Goal: Transaction & Acquisition: Purchase product/service

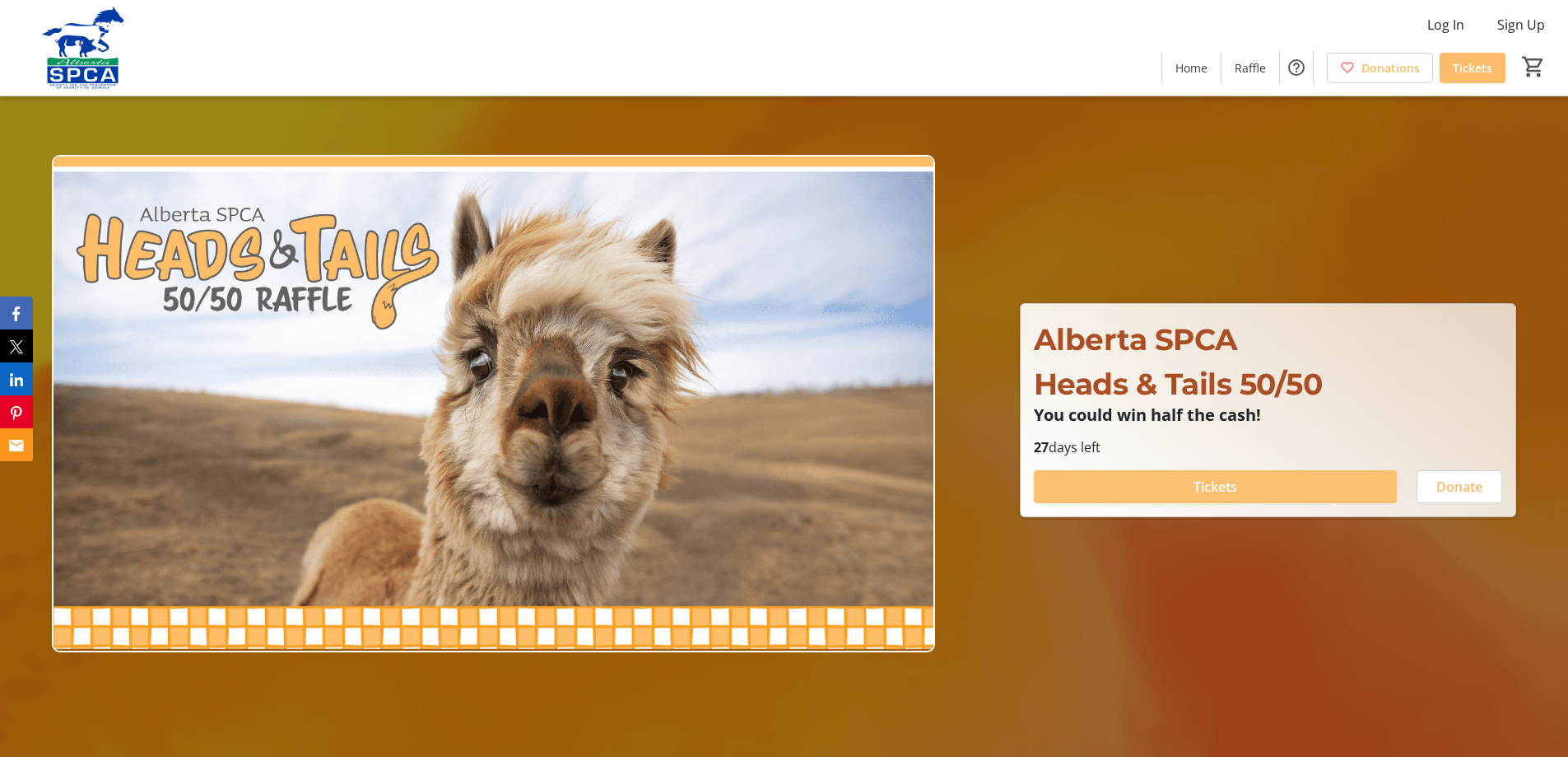
click at [1230, 487] on span "Tickets" at bounding box center [1216, 486] width 44 height 20
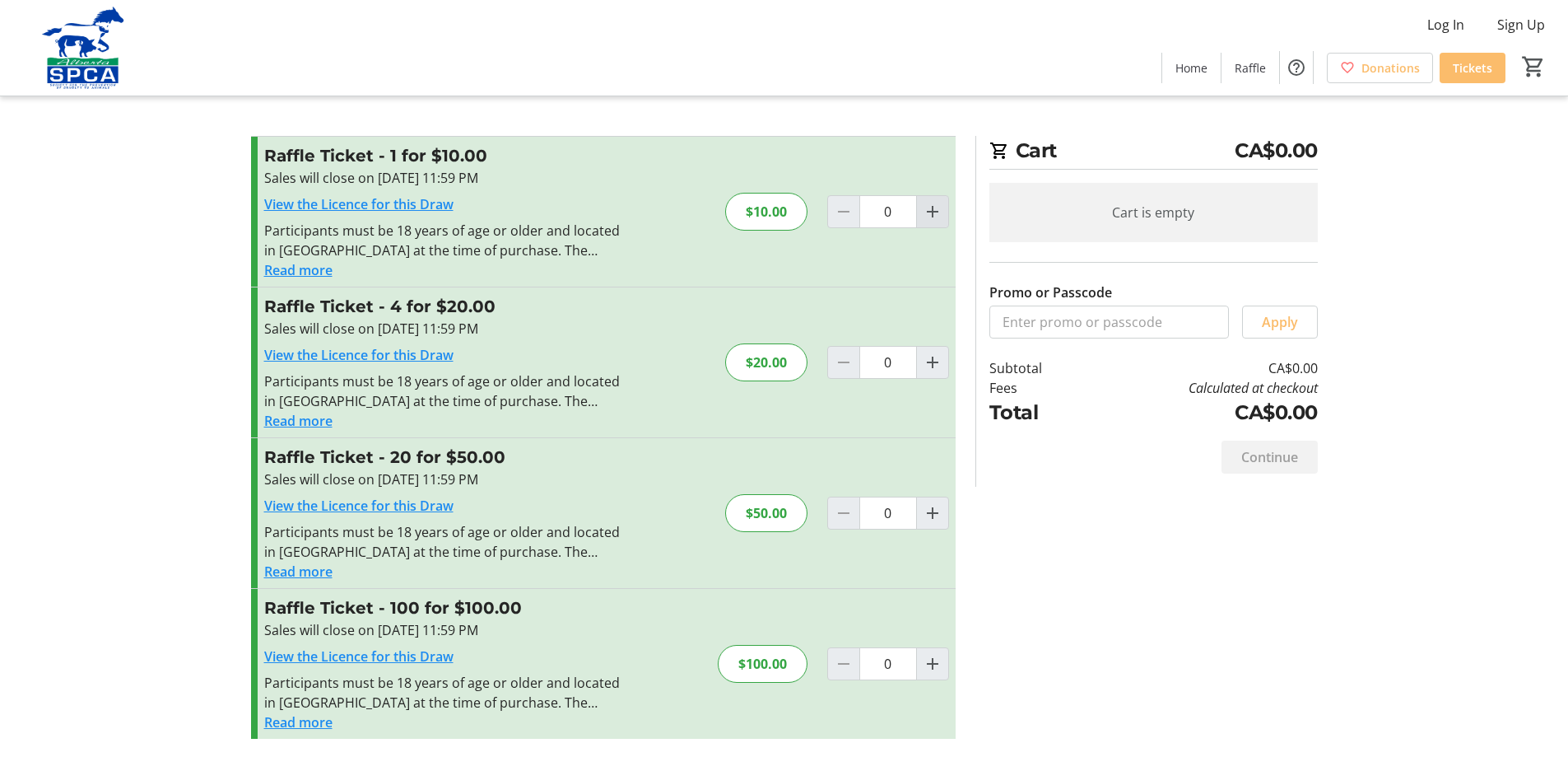
click at [932, 214] on mat-icon "Increment by one" at bounding box center [932, 212] width 20 height 20
type input "1"
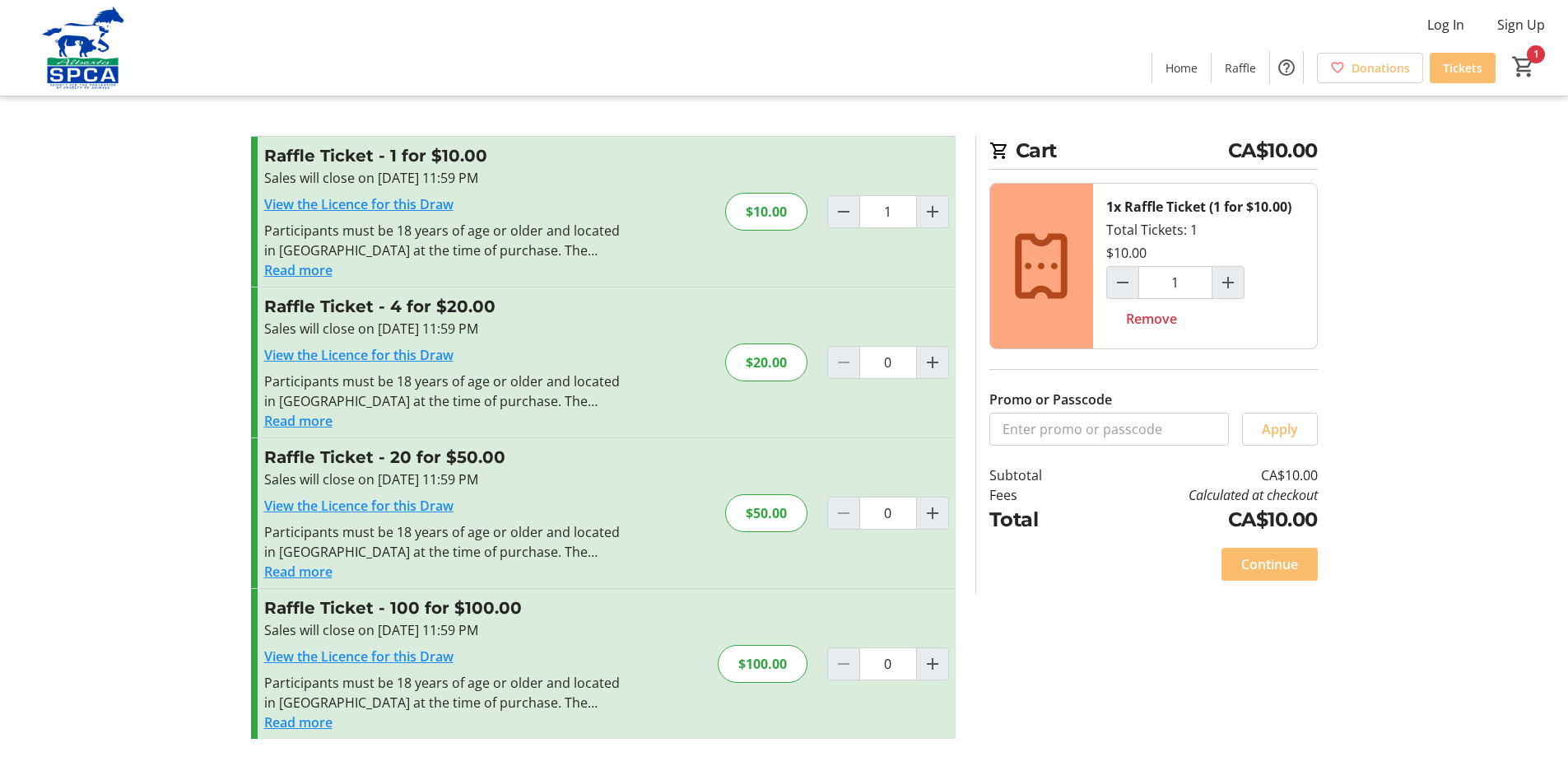
scroll to position [2, 0]
click at [1262, 562] on span "Continue" at bounding box center [1269, 562] width 57 height 20
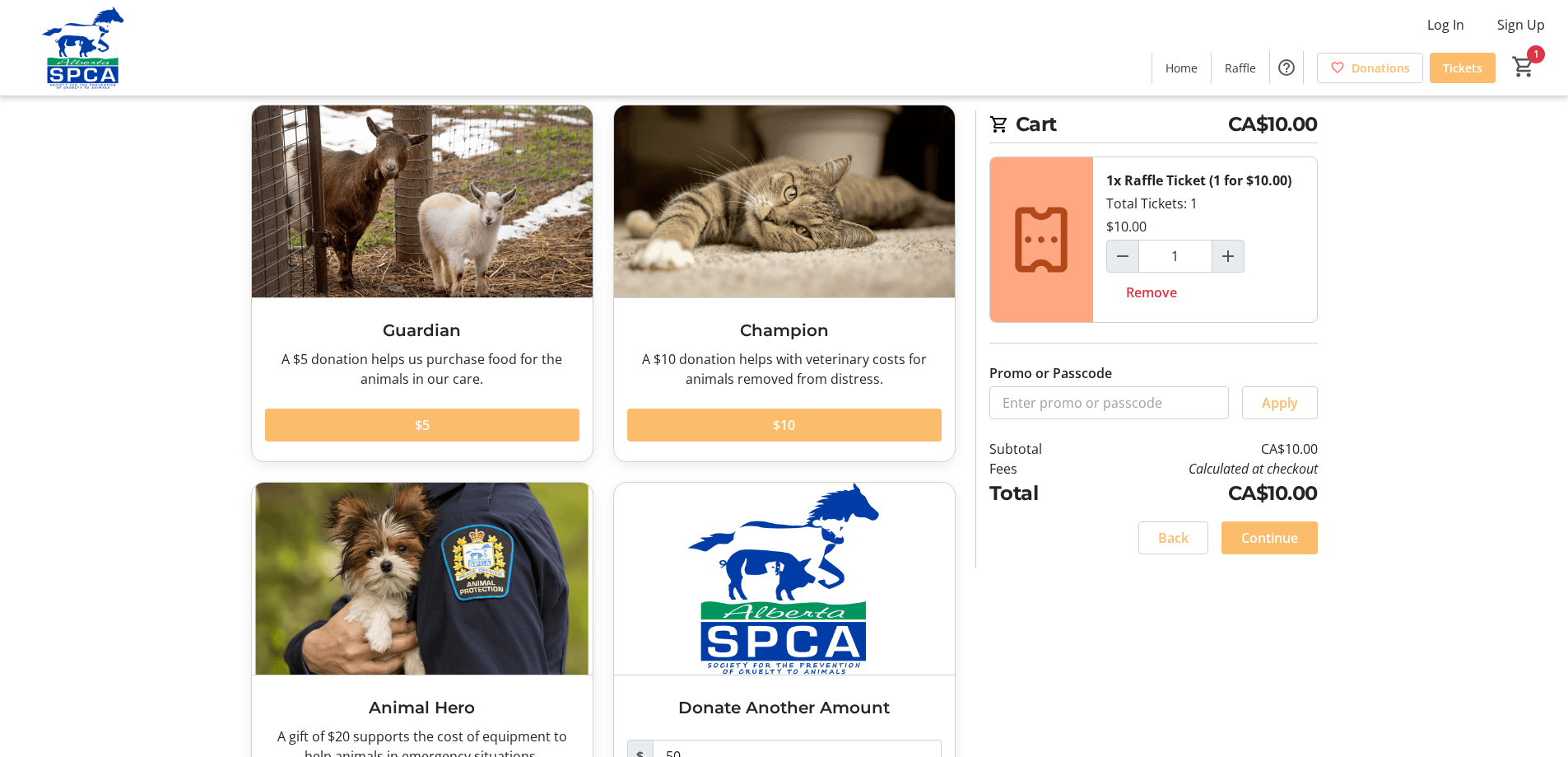
scroll to position [190, 0]
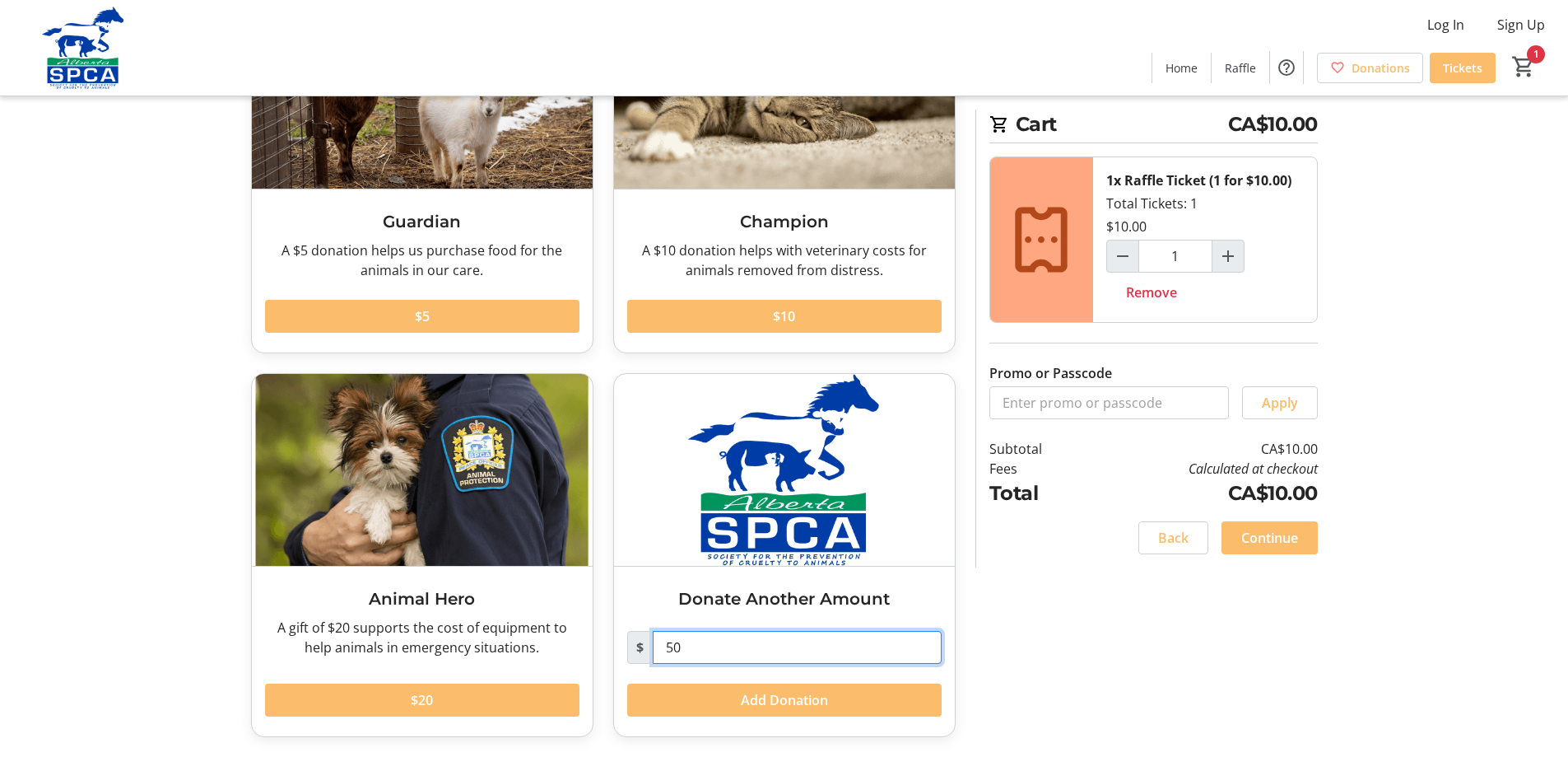
drag, startPoint x: 689, startPoint y: 647, endPoint x: 649, endPoint y: 648, distance: 40.0
click at [653, 648] on input "50" at bounding box center [796, 647] width 288 height 33
type input "300"
click at [798, 701] on span "Add Donation" at bounding box center [784, 700] width 87 height 20
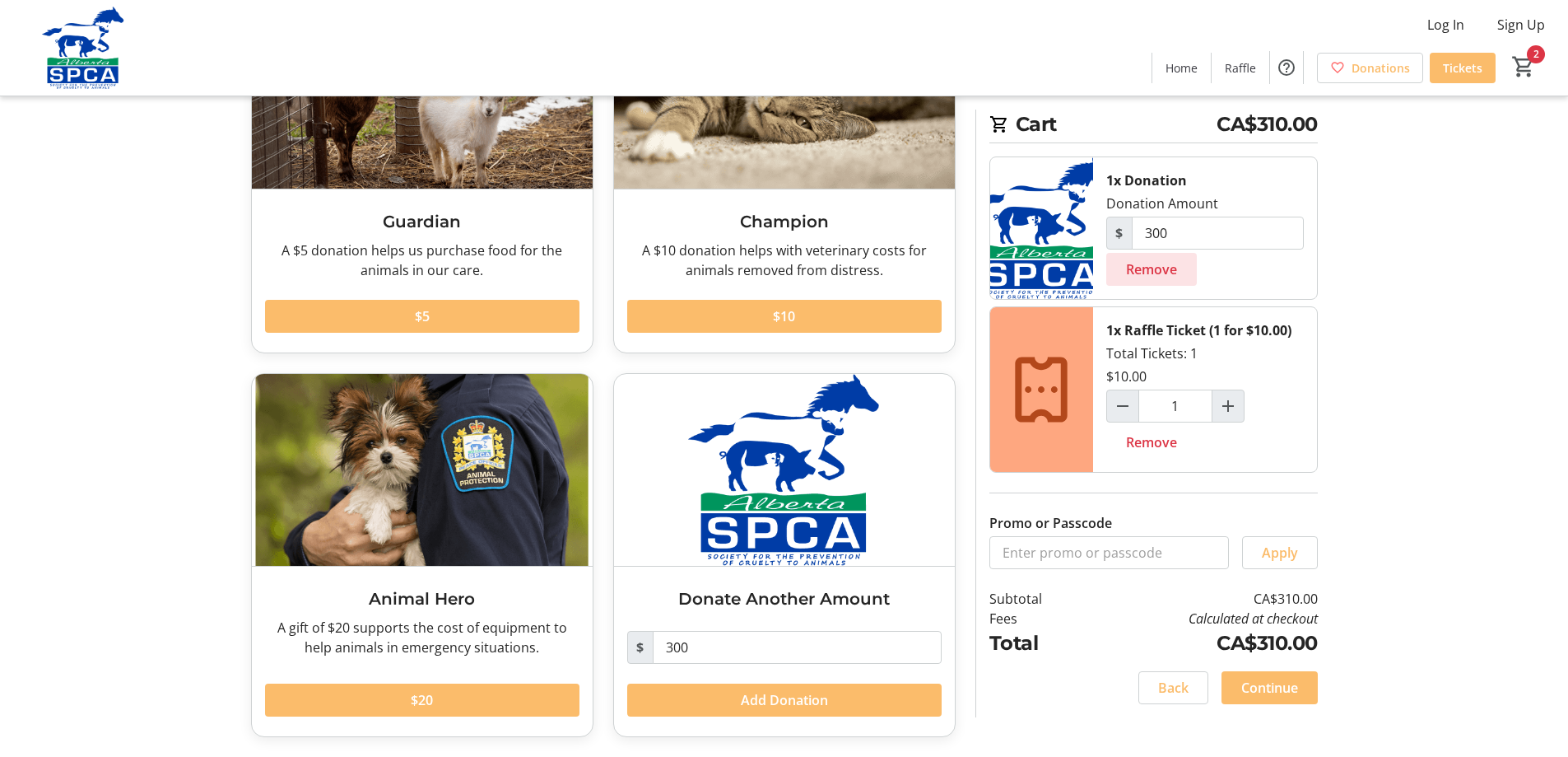
click at [1137, 267] on span "Remove" at bounding box center [1151, 270] width 51 height 20
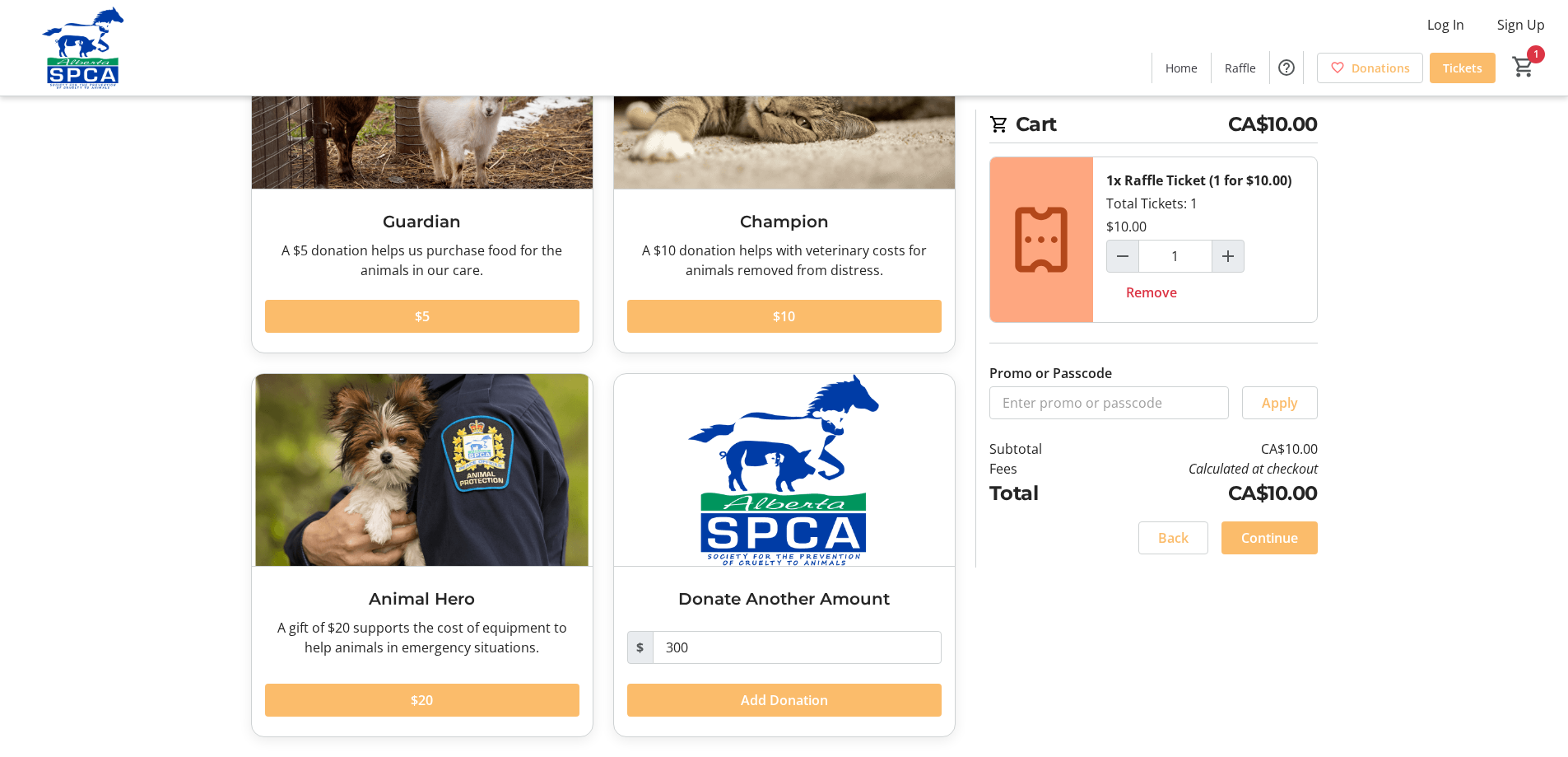
click at [1400, 507] on tr-checkout-feature-upsell-ui "Cart CA$10.00 1x Raffle Ticket (1 for $10.00) Total Tickets: 1 $10.00 1 Remove …" at bounding box center [784, 283] width 1568 height 946
click at [1250, 534] on span "Continue" at bounding box center [1269, 538] width 57 height 20
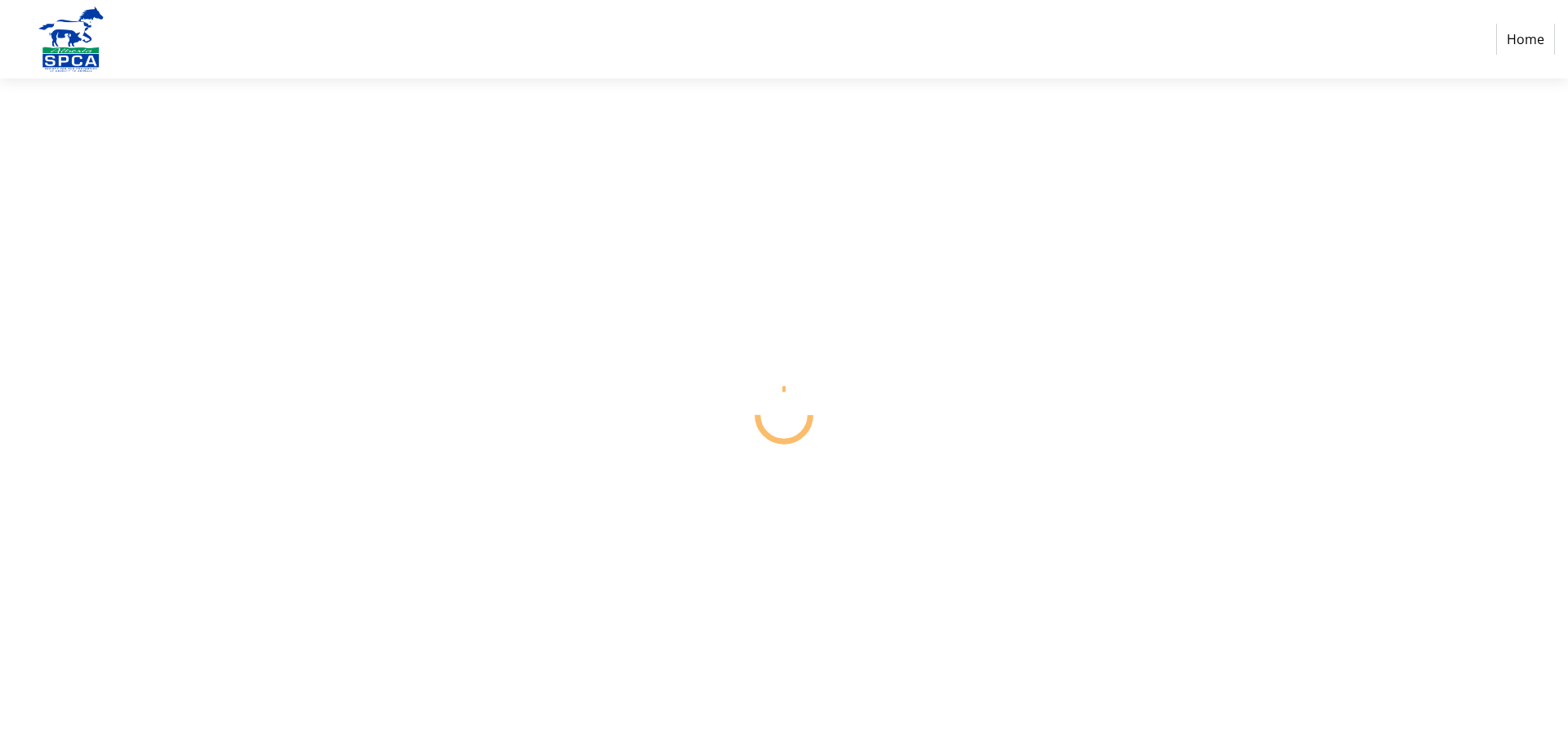
select select "CA"
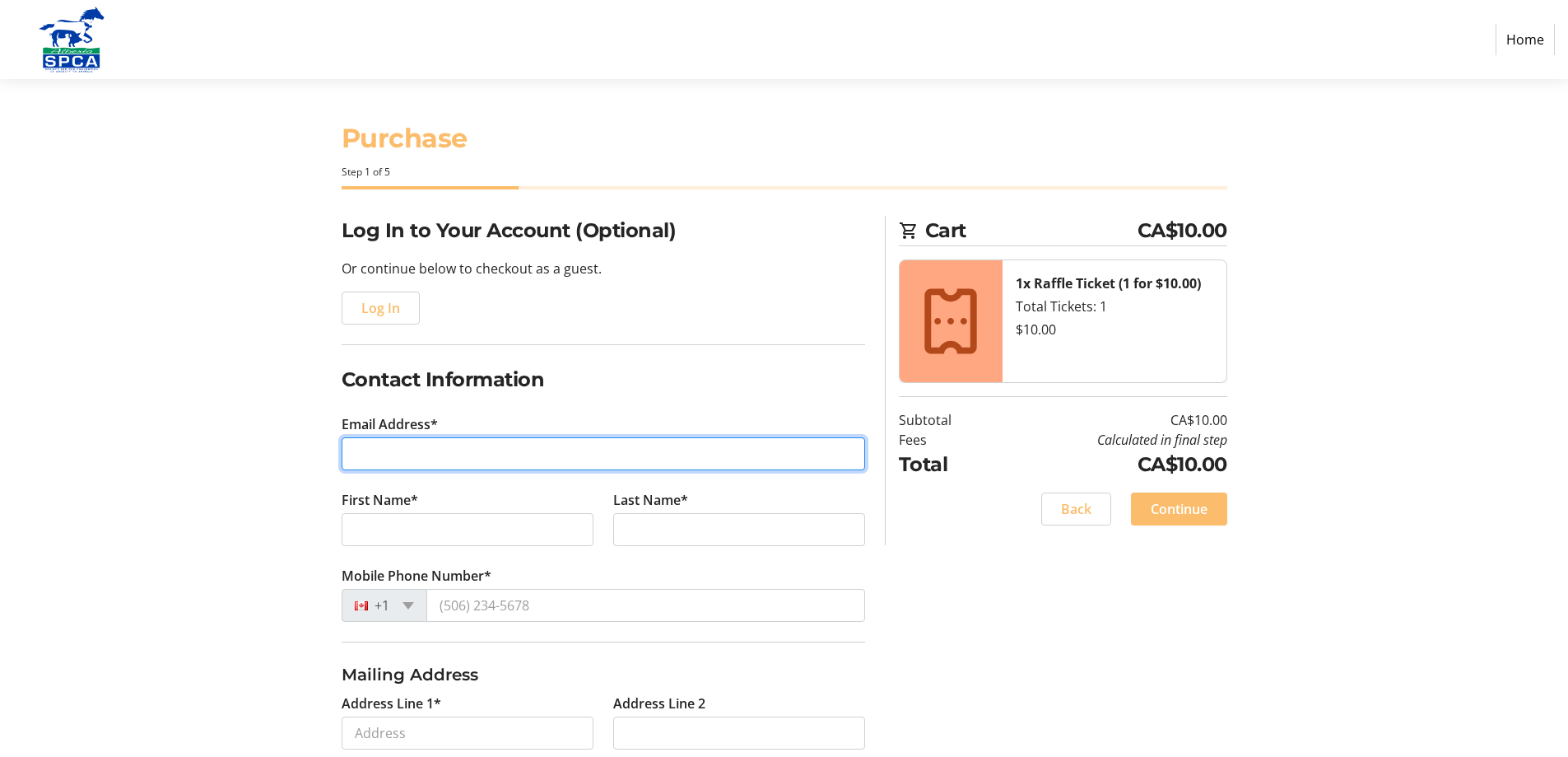
click at [450, 451] on input "Email Address*" at bounding box center [603, 453] width 523 height 33
type input "[EMAIL_ADDRESS][DOMAIN_NAME]"
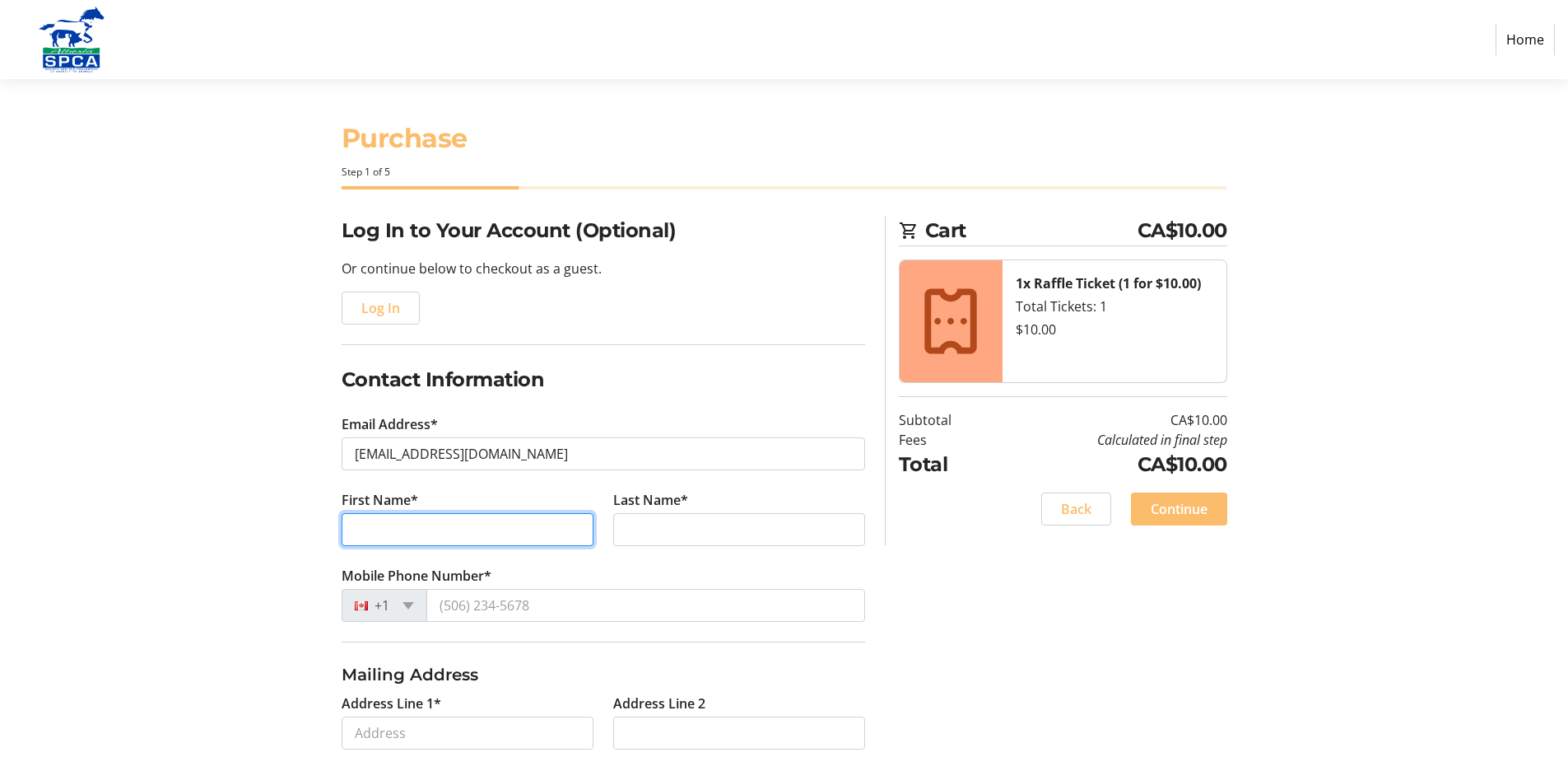
type input "[PERSON_NAME]"
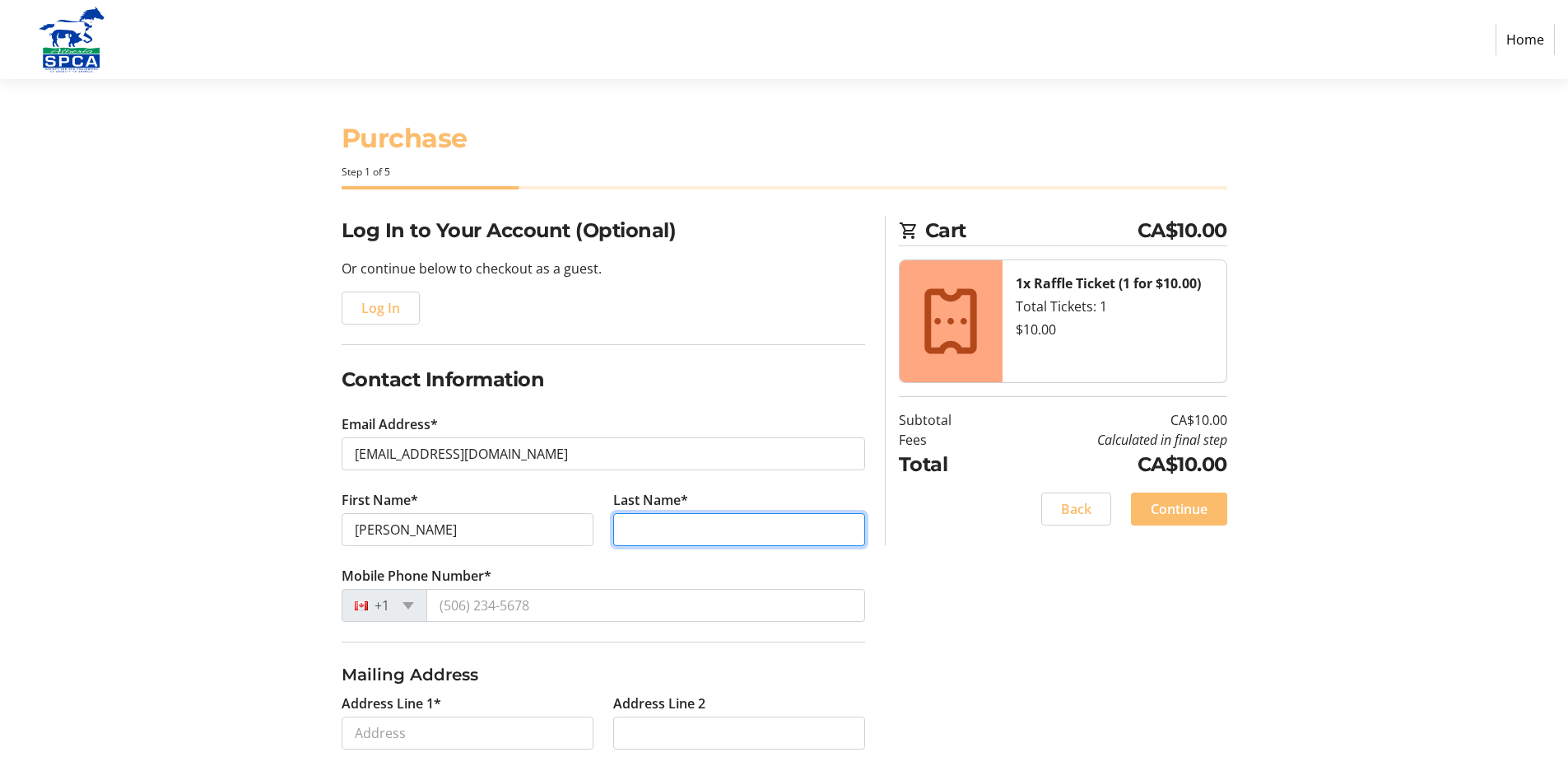
type input "shudra"
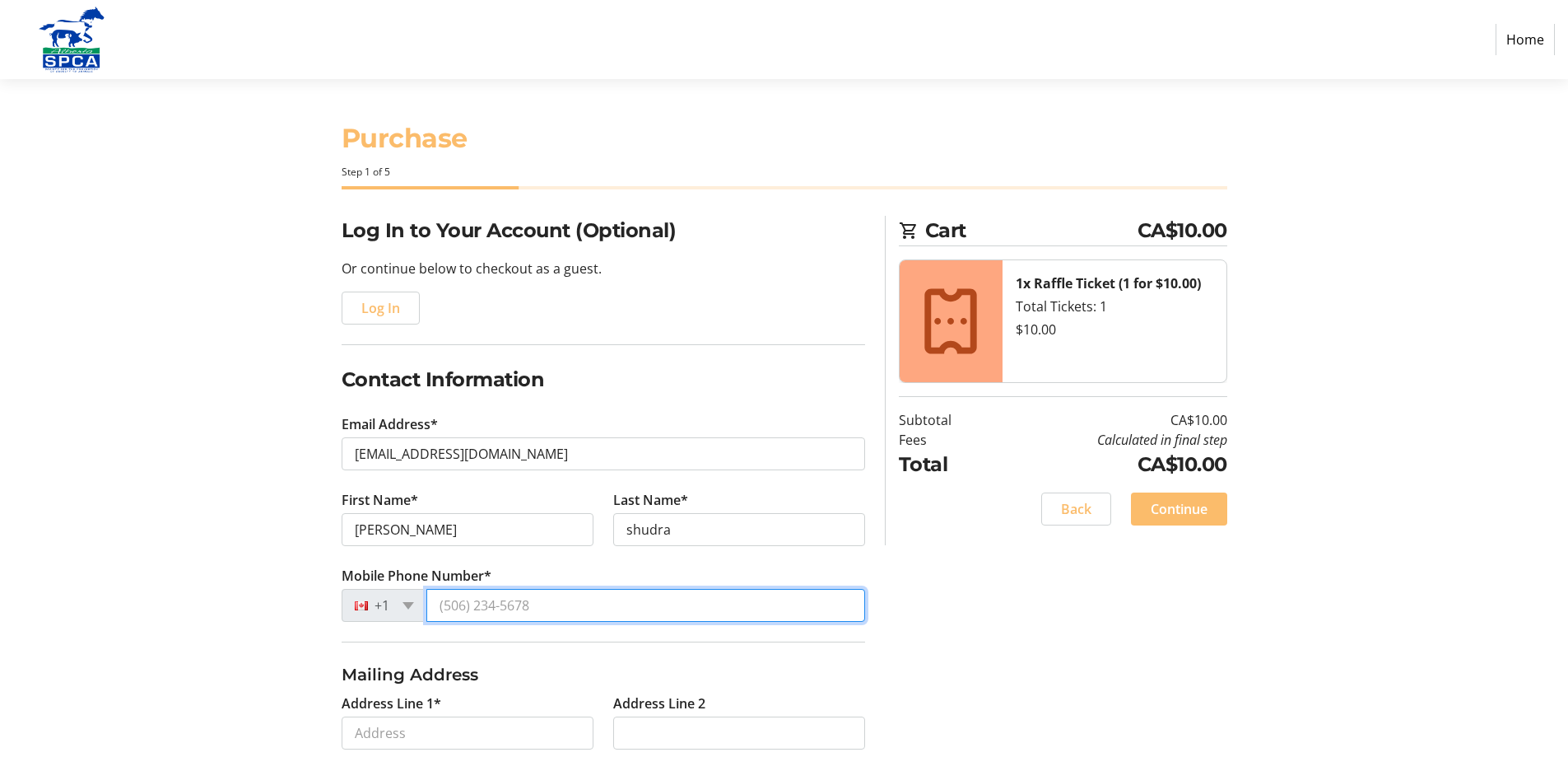
type input "[PHONE_NUMBER]"
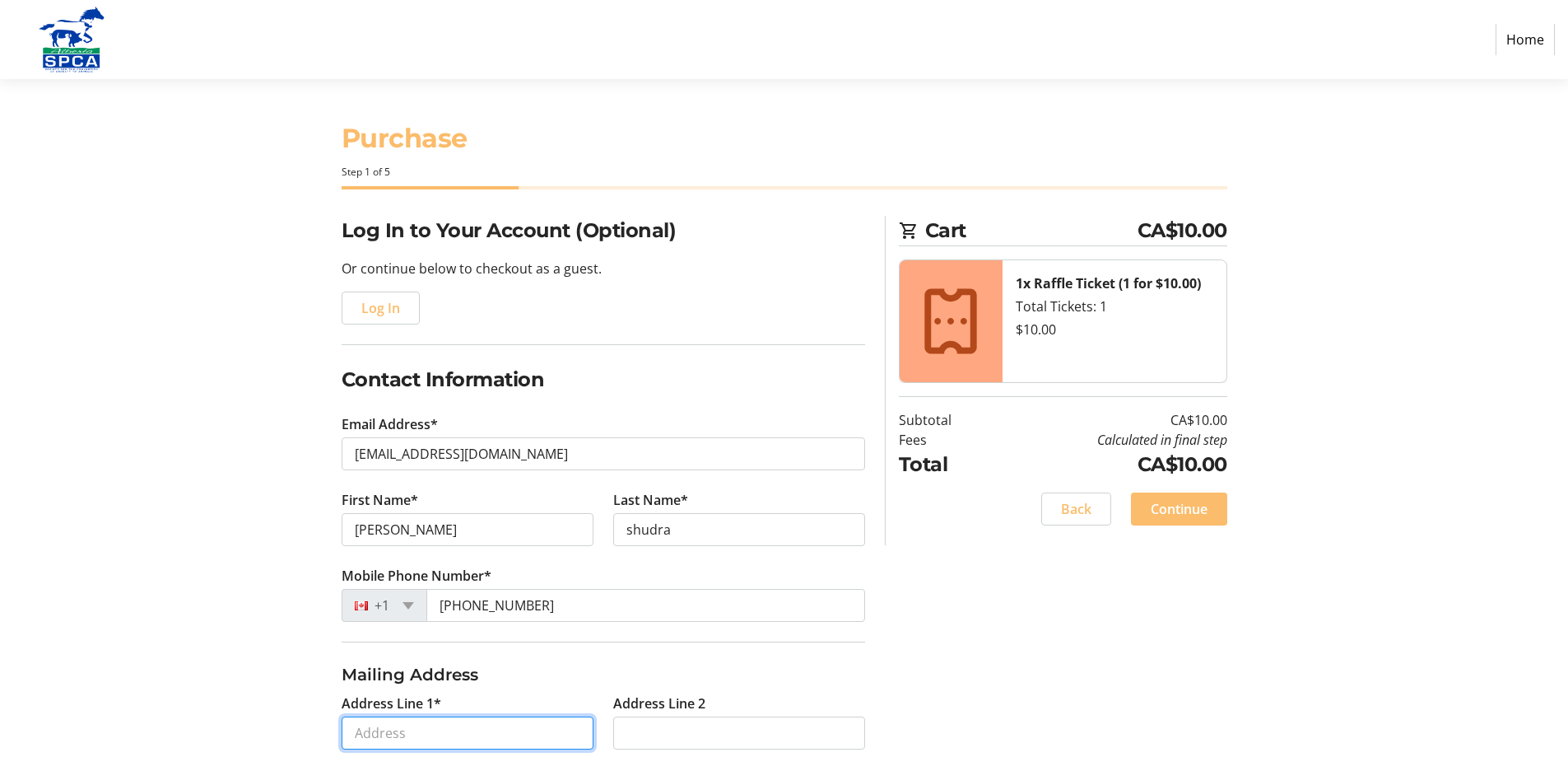
type input "[STREET_ADDRESS]"
type input "[GEOGRAPHIC_DATA]"
select select "AB"
type input "T6B 1T8"
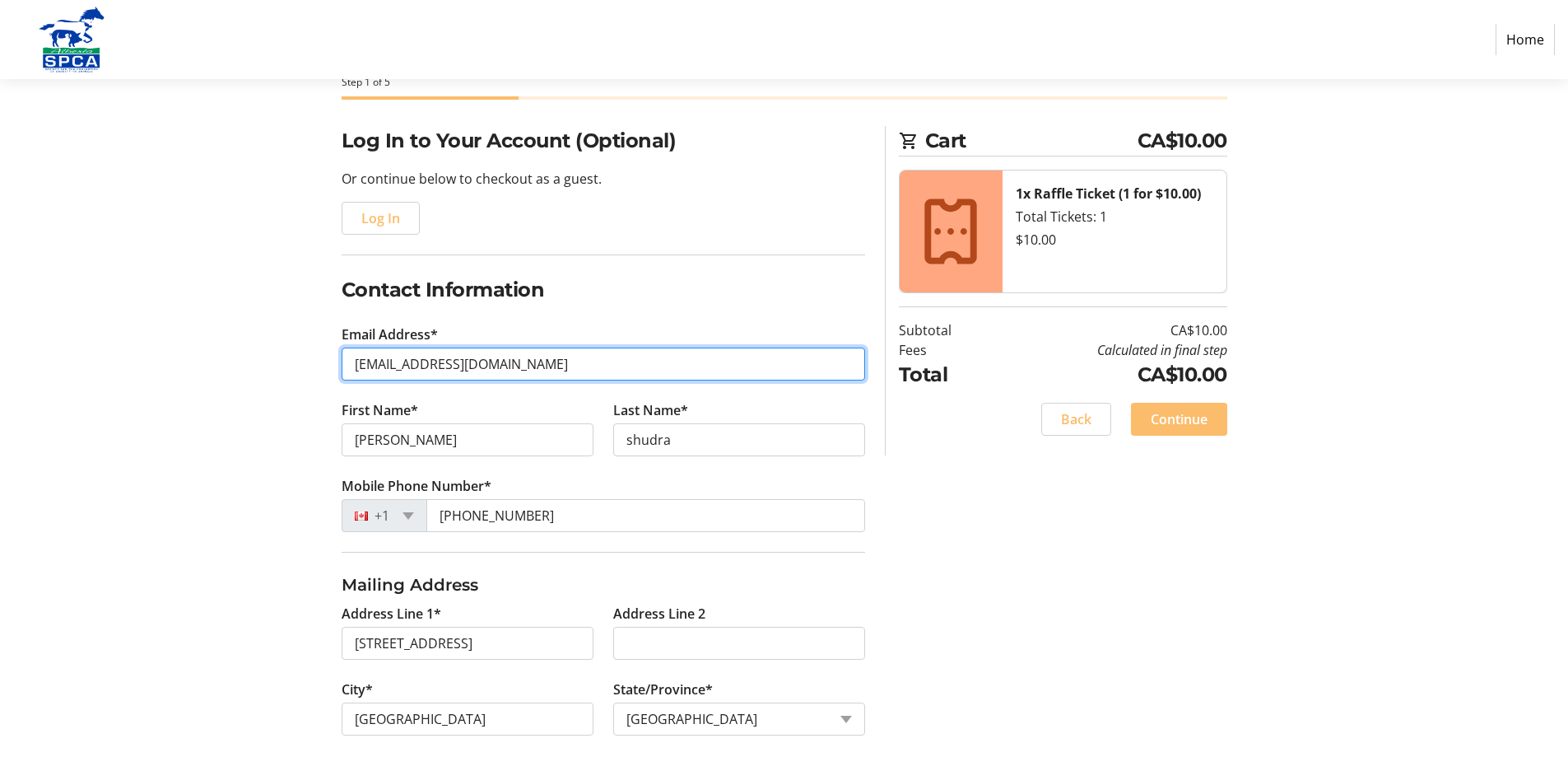
scroll to position [287, 0]
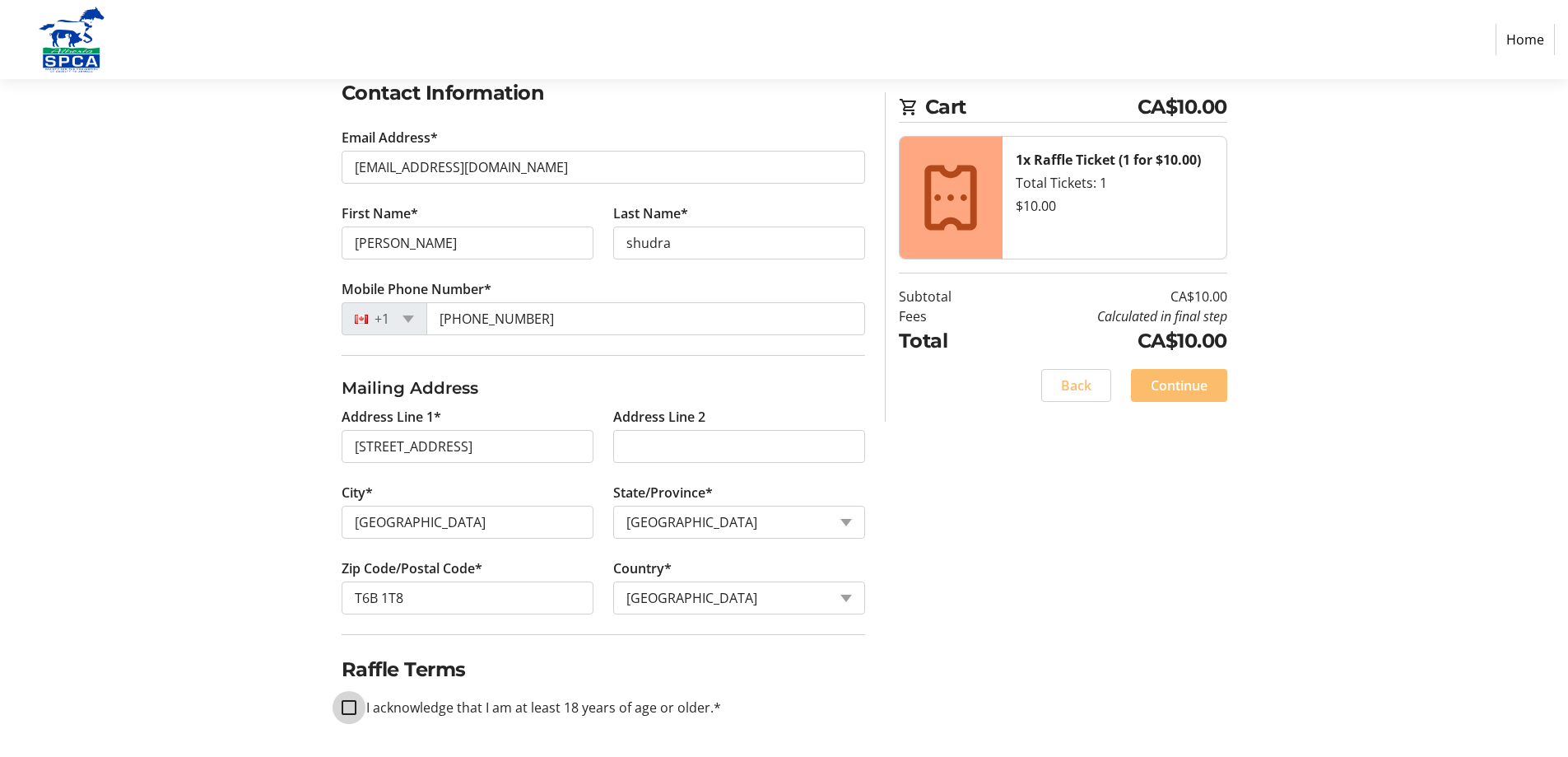
click at [345, 712] on input "I acknowledge that I am at least 18 years of age or older.*" at bounding box center [348, 707] width 15 height 15
checkbox input "true"
click at [1197, 386] on span "Continue" at bounding box center [1179, 385] width 57 height 20
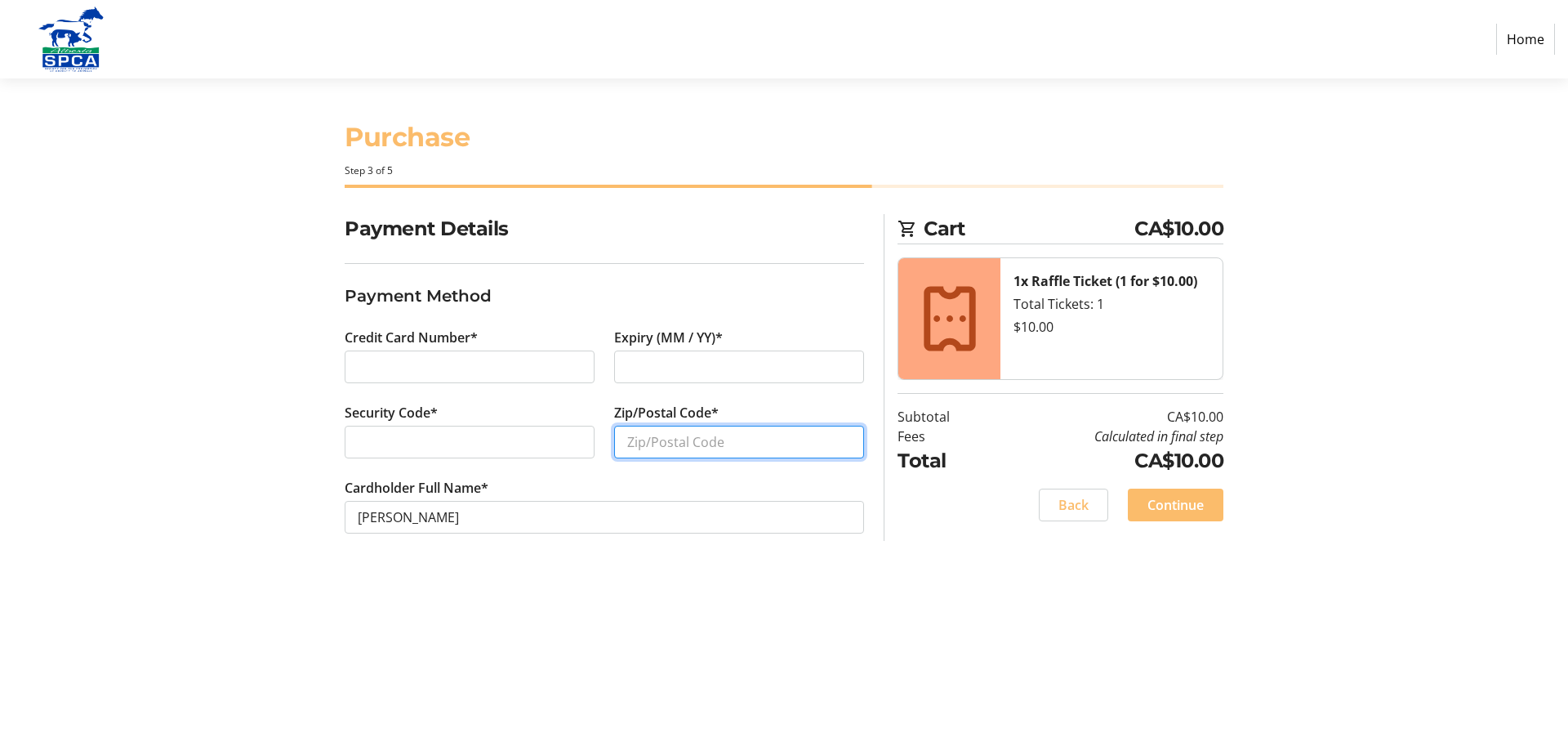
click at [685, 437] on input "Zip/Postal Code*" at bounding box center [739, 442] width 250 height 33
type input "t6b1t8"
click at [954, 620] on div "Purchase Step 3 of 5 Cart CA$10.00 1x Raffle Ticket (1 for $10.00) Total Ticket…" at bounding box center [784, 414] width 1078 height 673
click at [1179, 510] on span "Continue" at bounding box center [1175, 505] width 56 height 20
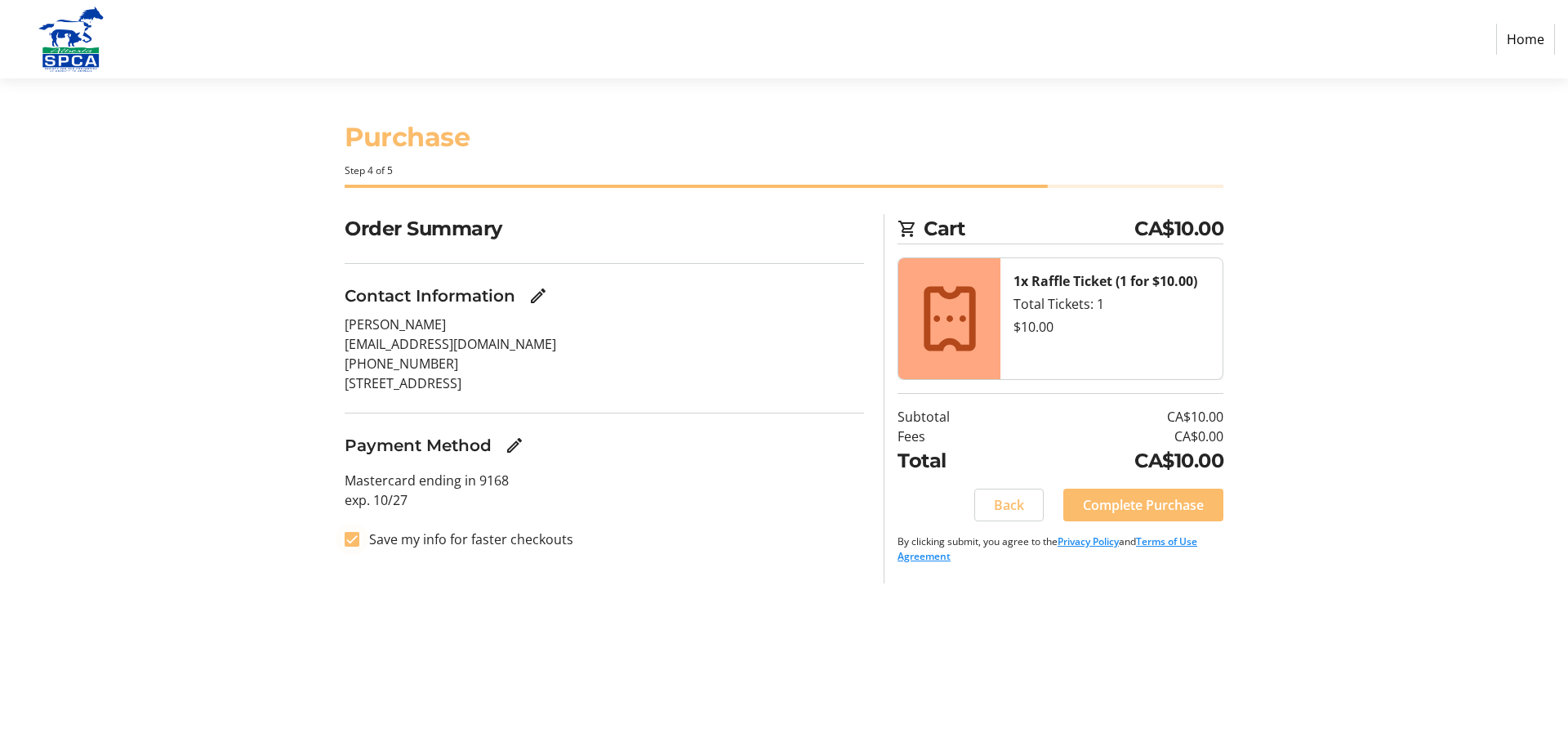
click at [360, 540] on div at bounding box center [353, 539] width 40 height 40
checkbox input "false"
click at [1158, 509] on span "Complete Purchase" at bounding box center [1143, 505] width 121 height 20
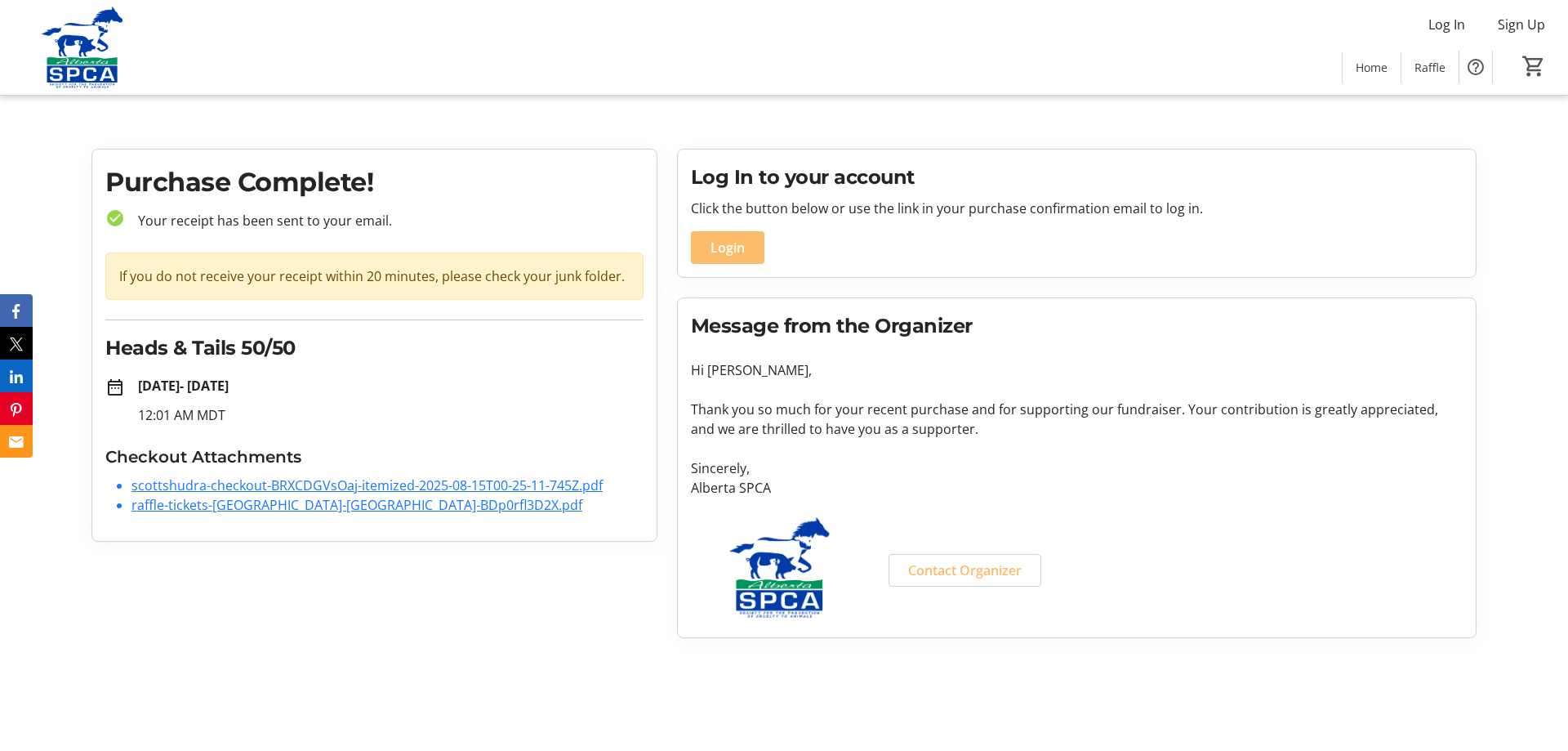
click at [364, 504] on link "raffle-tickets-[GEOGRAPHIC_DATA]-[GEOGRAPHIC_DATA]-BDp0rfl3D2X.pdf" at bounding box center [357, 504] width 451 height 18
click at [410, 482] on link "scottshudra-checkout-BRXCDGVsOaj-itemized-2025-08-15T00-25-11-745Z.pdf" at bounding box center [367, 485] width 471 height 18
click at [1377, 67] on span "Home" at bounding box center [1372, 66] width 32 height 17
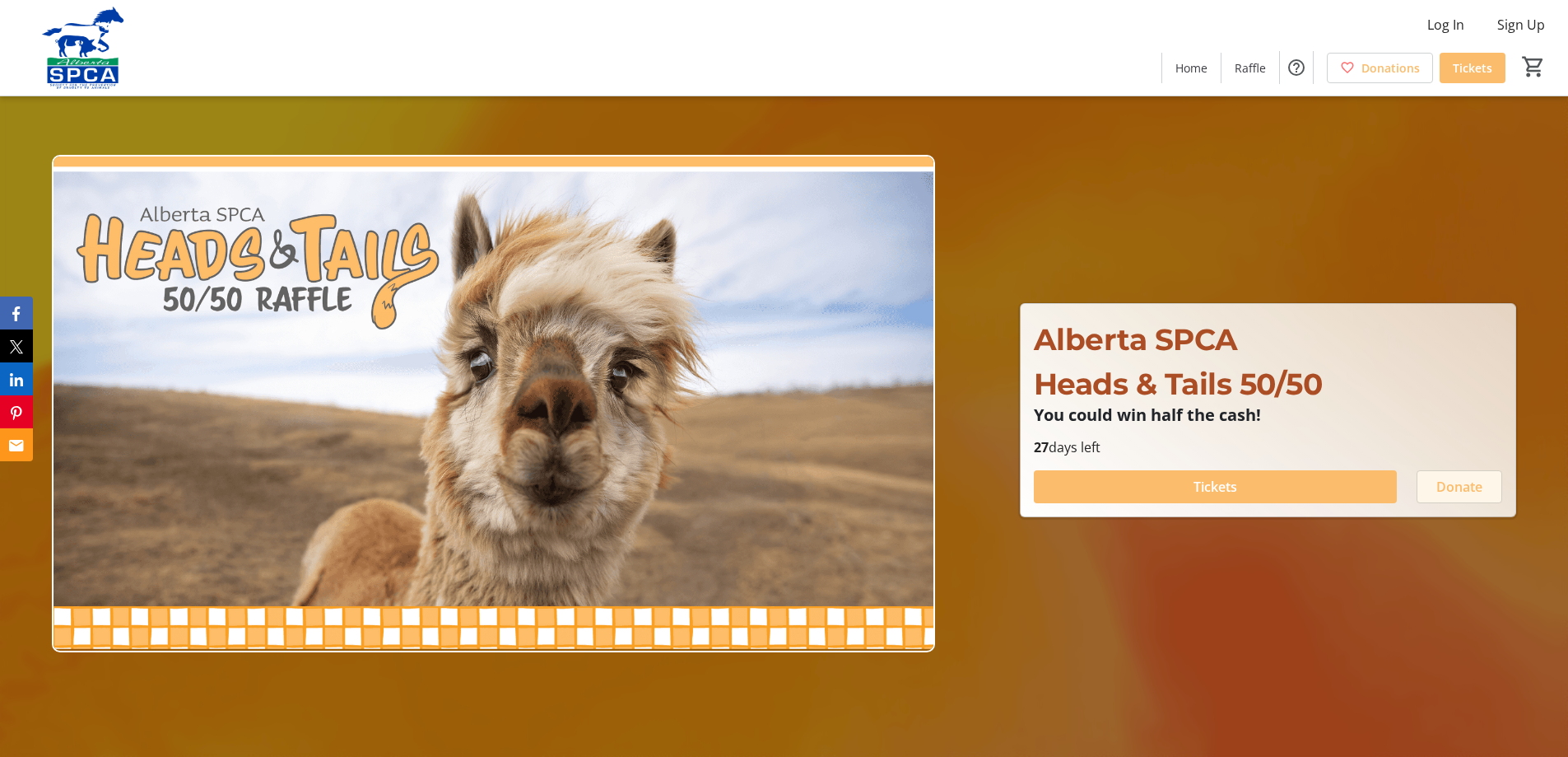
click at [1455, 477] on span "Donate" at bounding box center [1459, 486] width 46 height 20
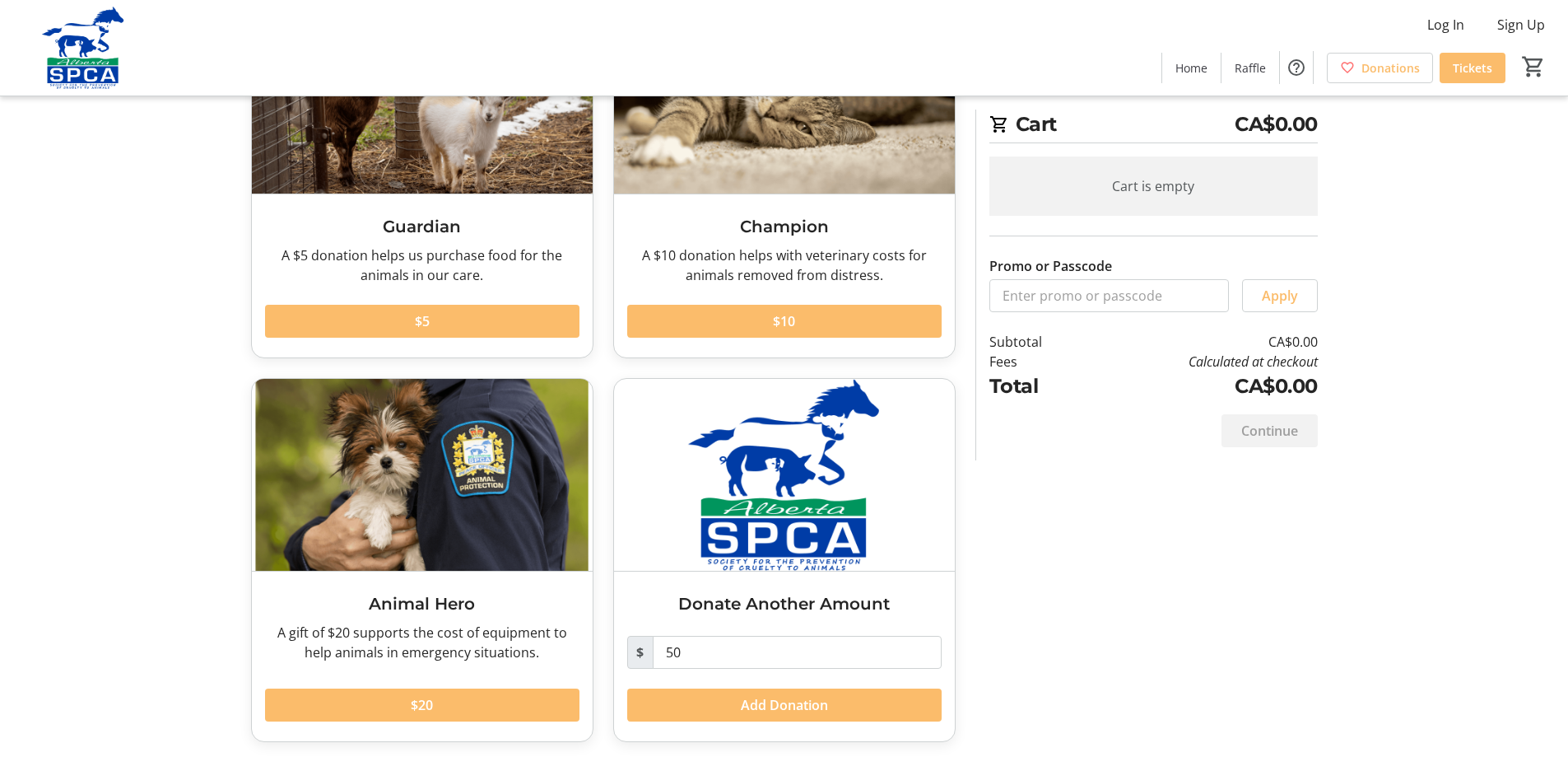
scroll to position [190, 0]
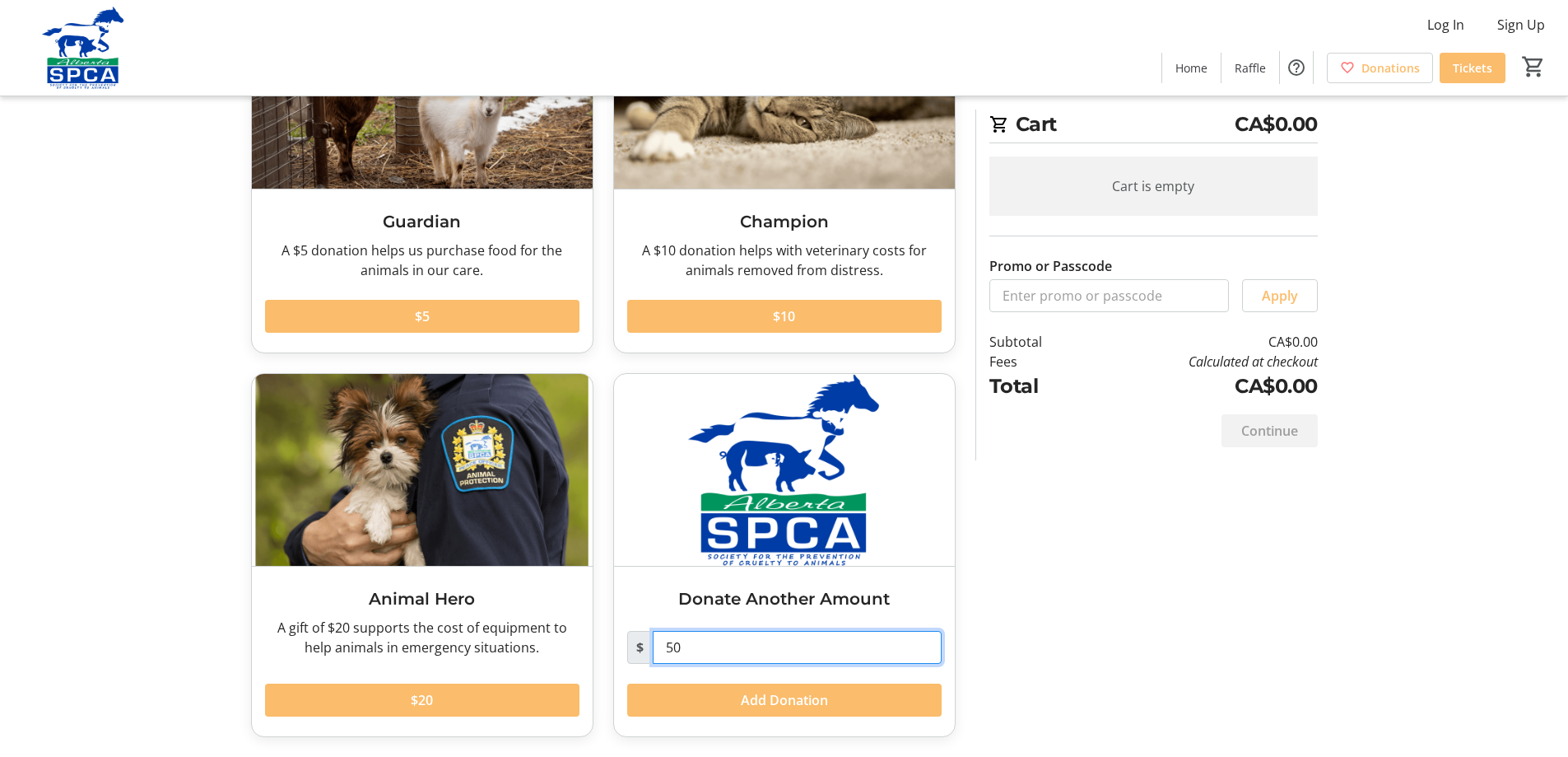
drag, startPoint x: 754, startPoint y: 639, endPoint x: 659, endPoint y: 653, distance: 96.0
click at [659, 653] on input "50" at bounding box center [796, 647] width 288 height 33
type input "300"
click at [783, 697] on span "Add Donation" at bounding box center [784, 700] width 87 height 20
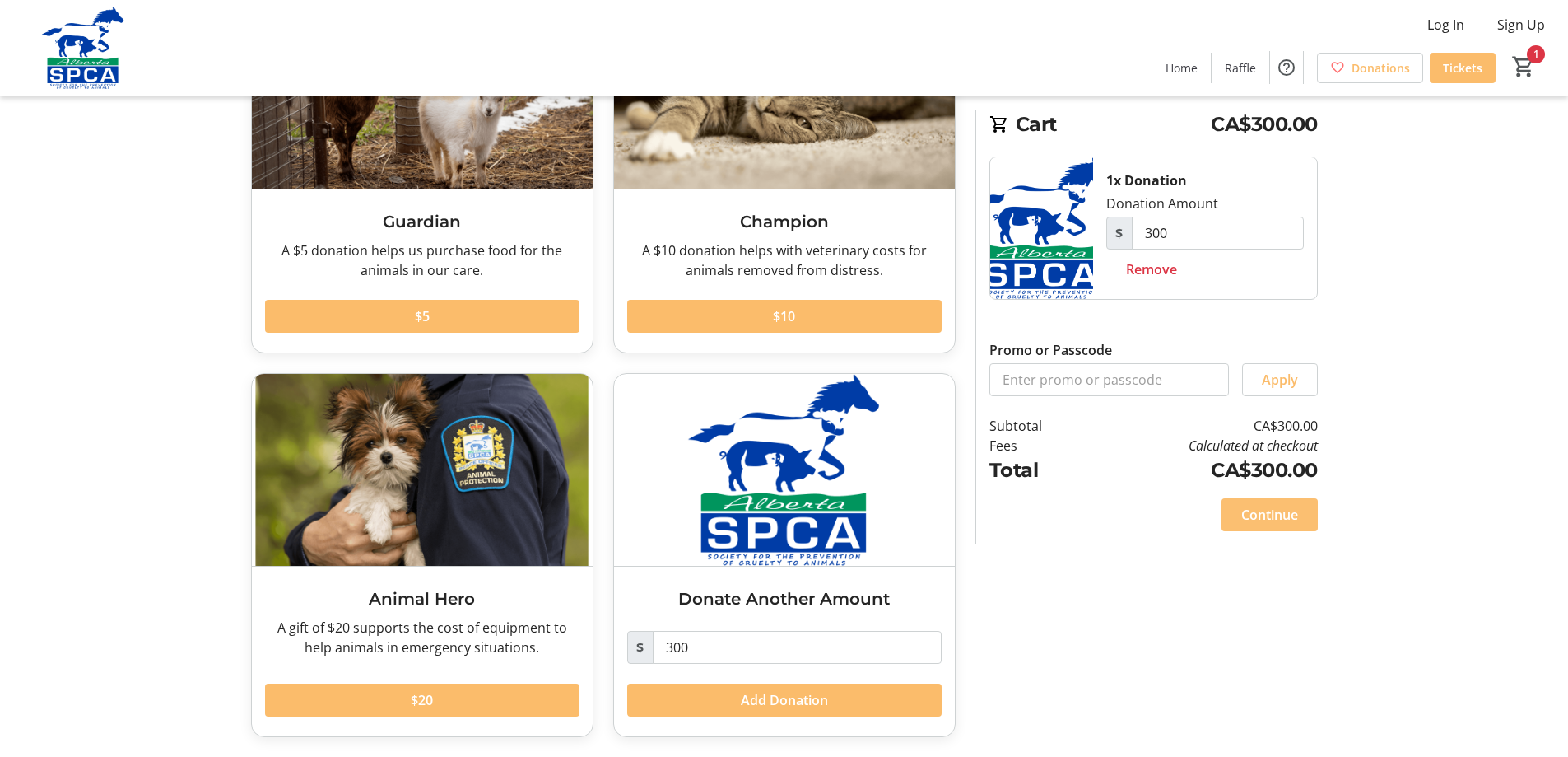
click at [1277, 512] on span "Continue" at bounding box center [1269, 514] width 57 height 20
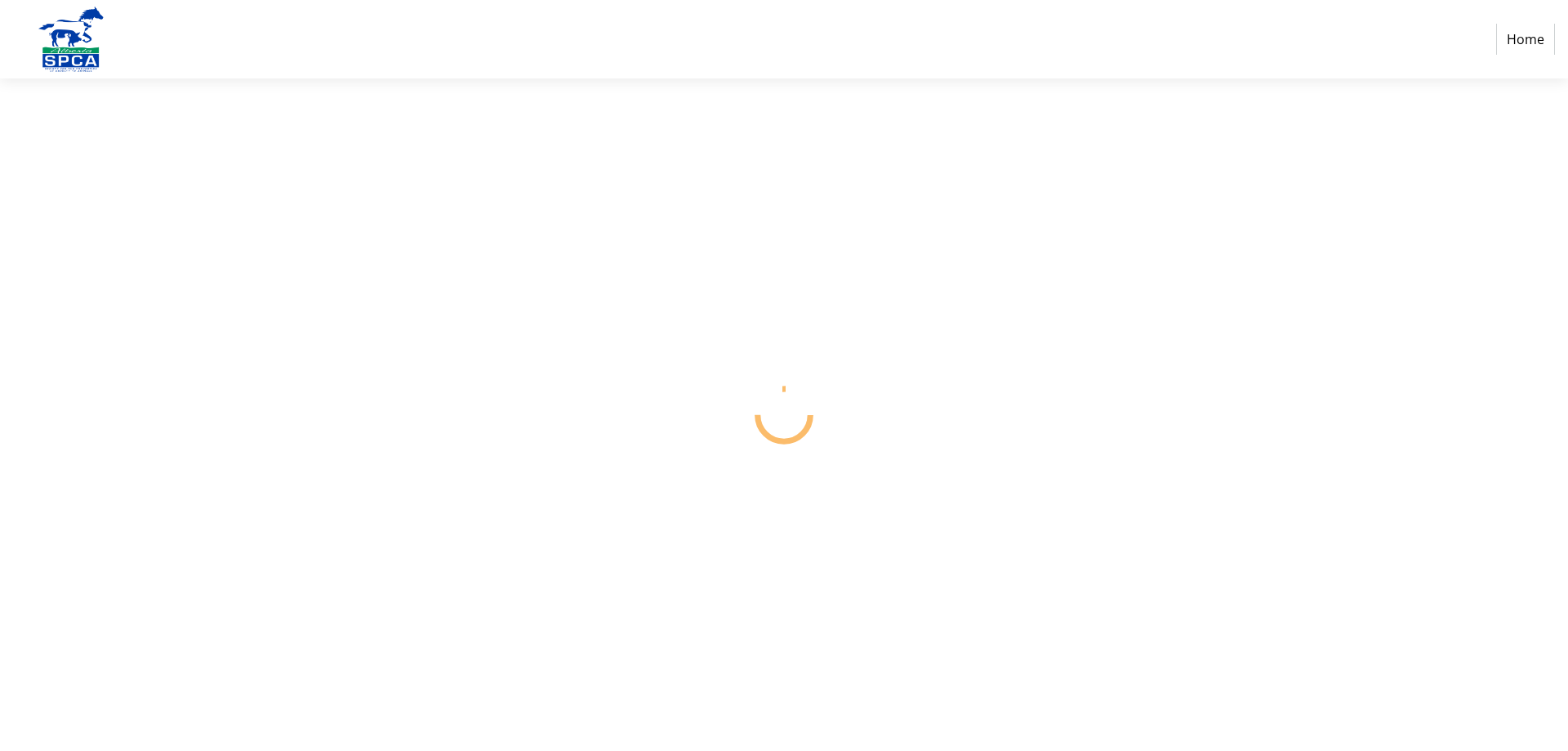
select select "CA"
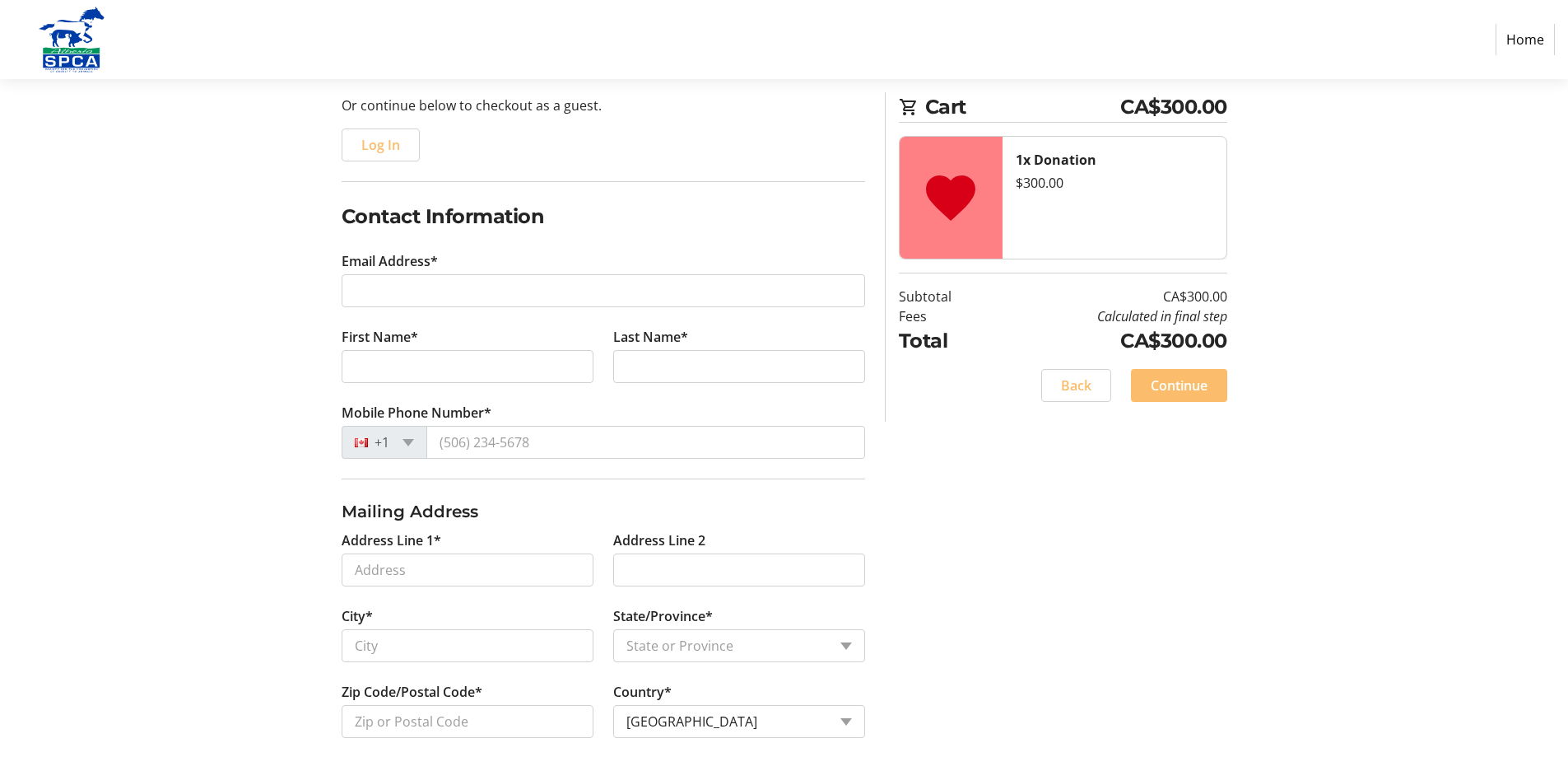
scroll to position [165, 0]
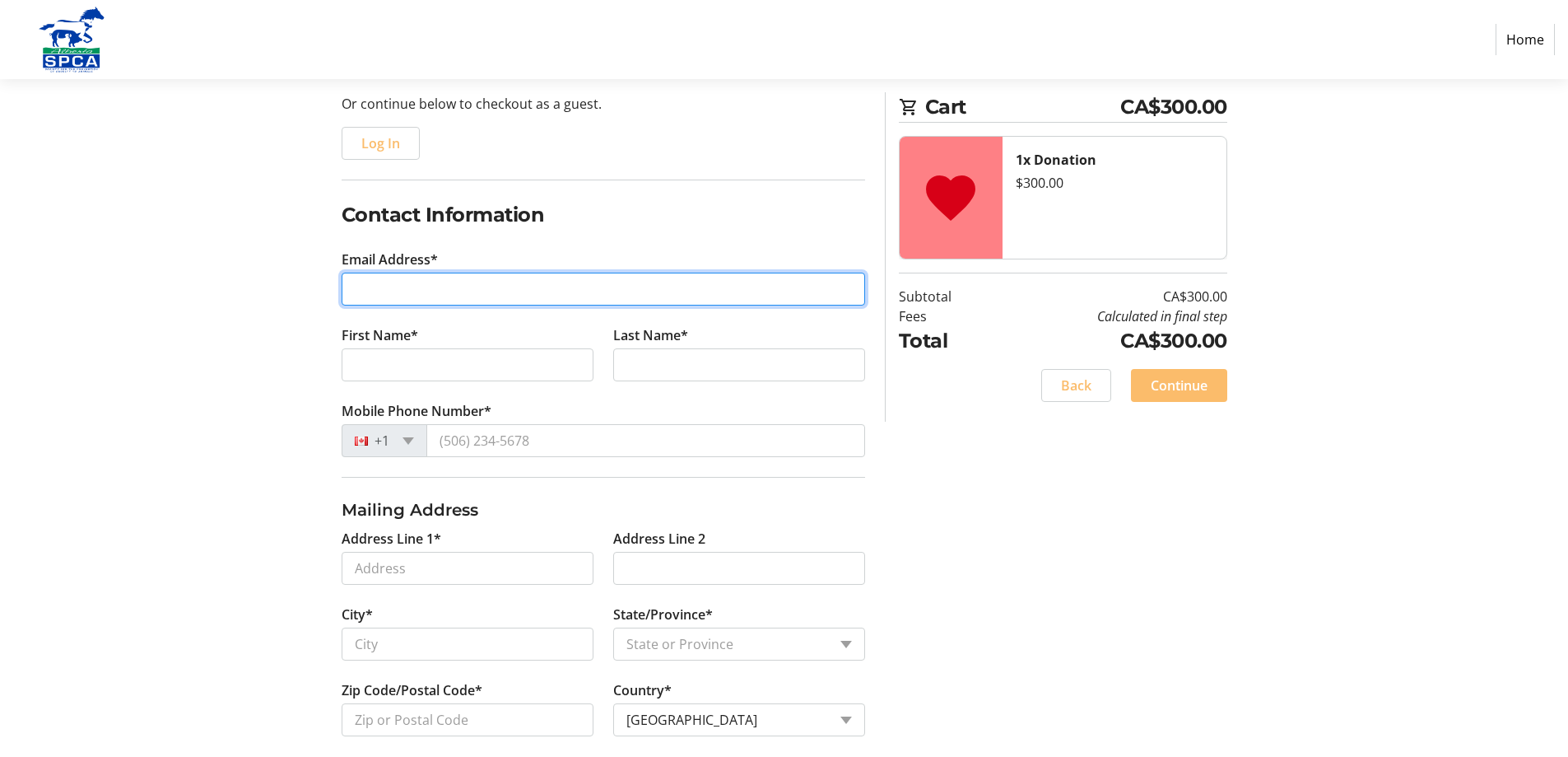
click at [509, 285] on input "Email Address*" at bounding box center [603, 289] width 523 height 33
type input "[EMAIL_ADDRESS][DOMAIN_NAME]"
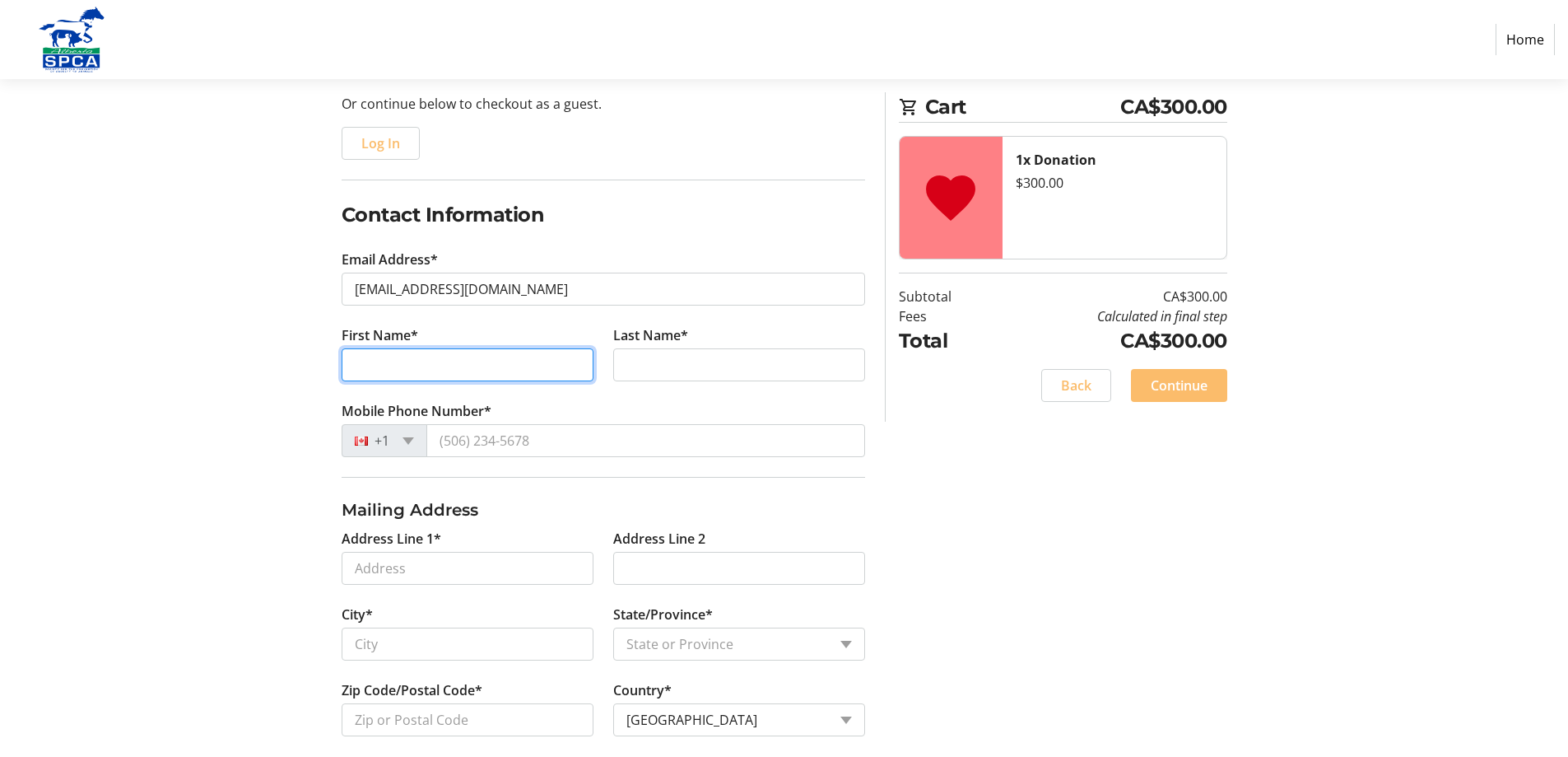
type input "[PERSON_NAME]"
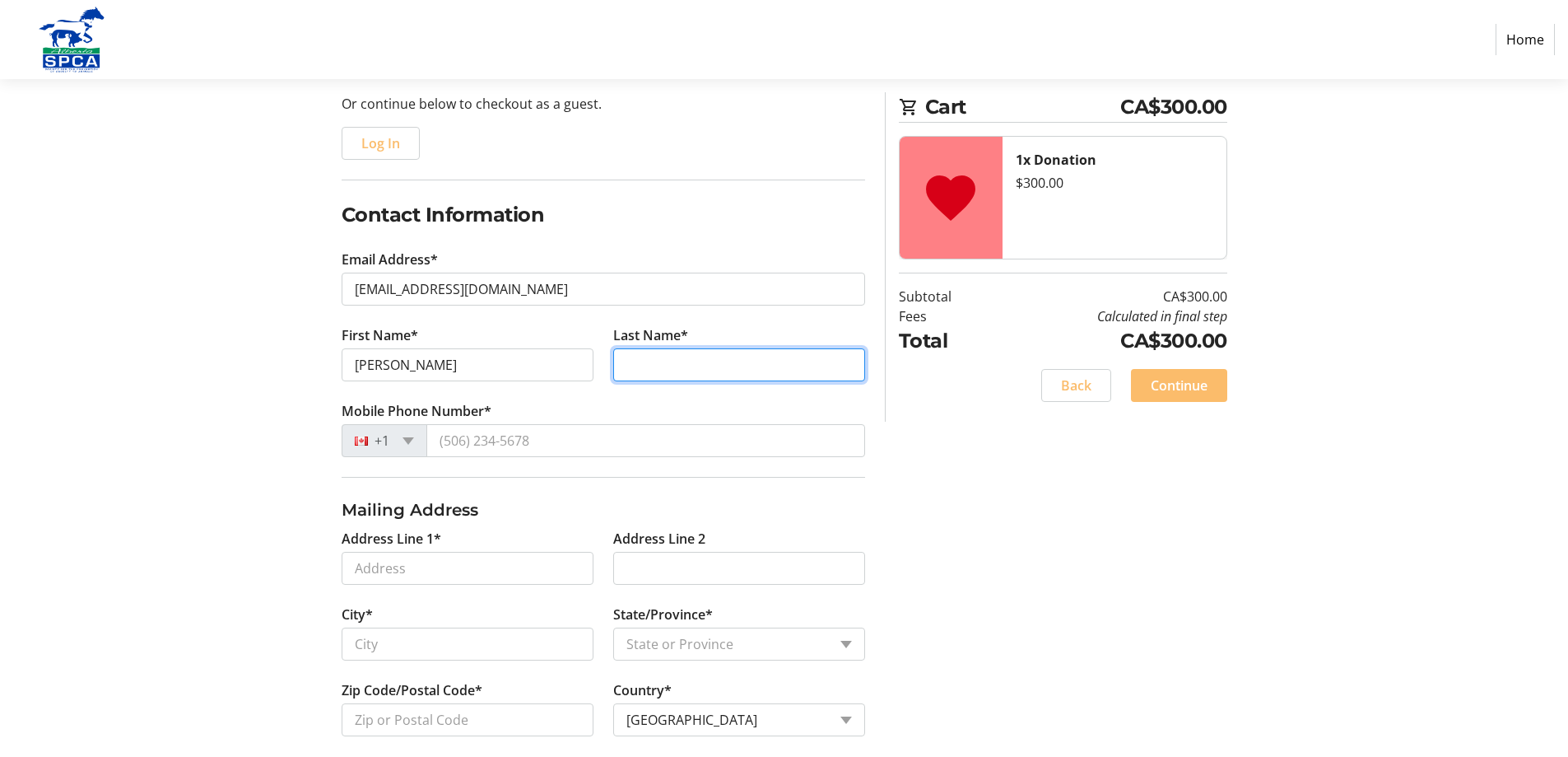
type input "shudra"
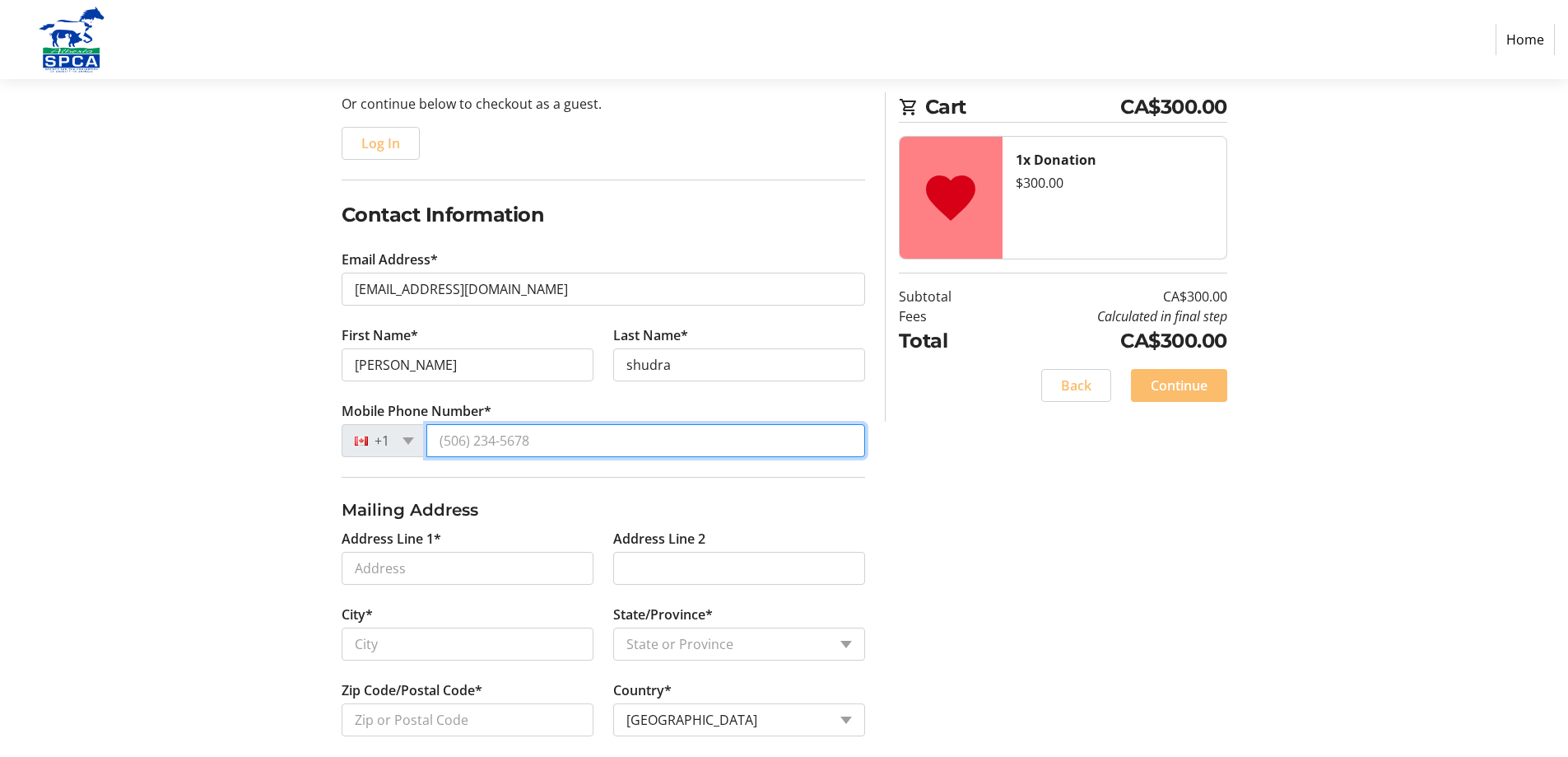
type input "[PHONE_NUMBER]"
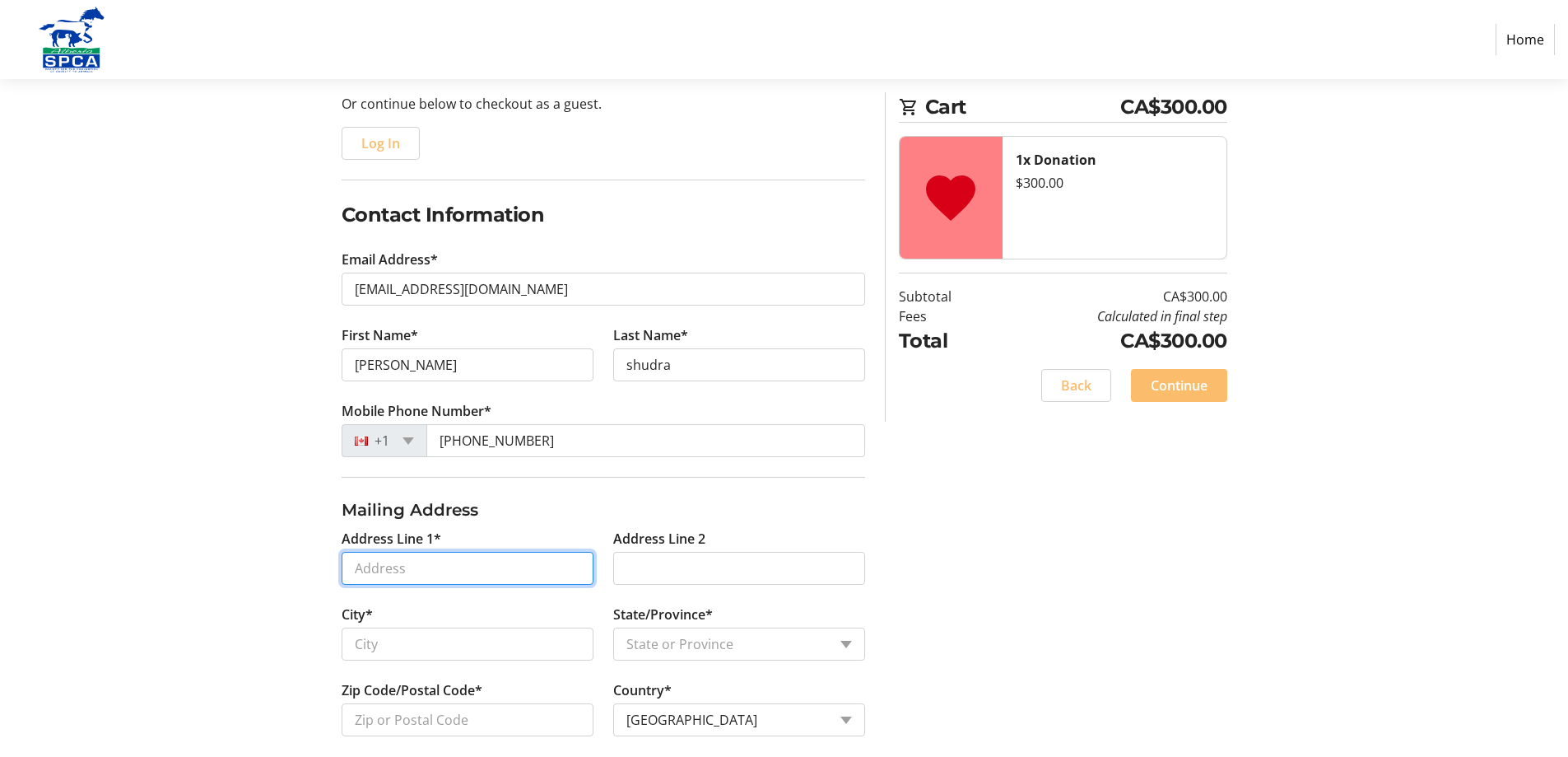
type input "[STREET_ADDRESS]"
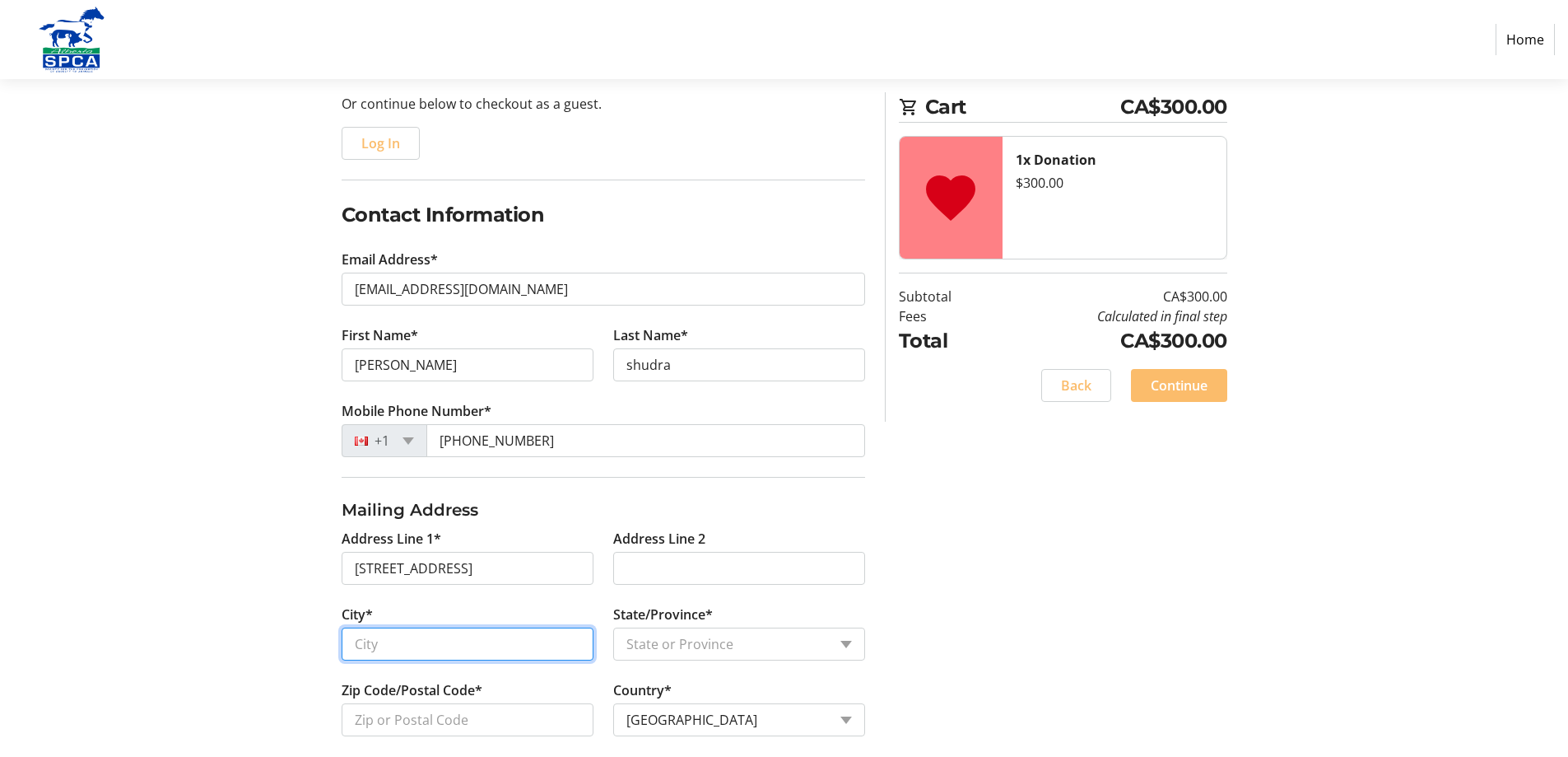
type input "[GEOGRAPHIC_DATA]"
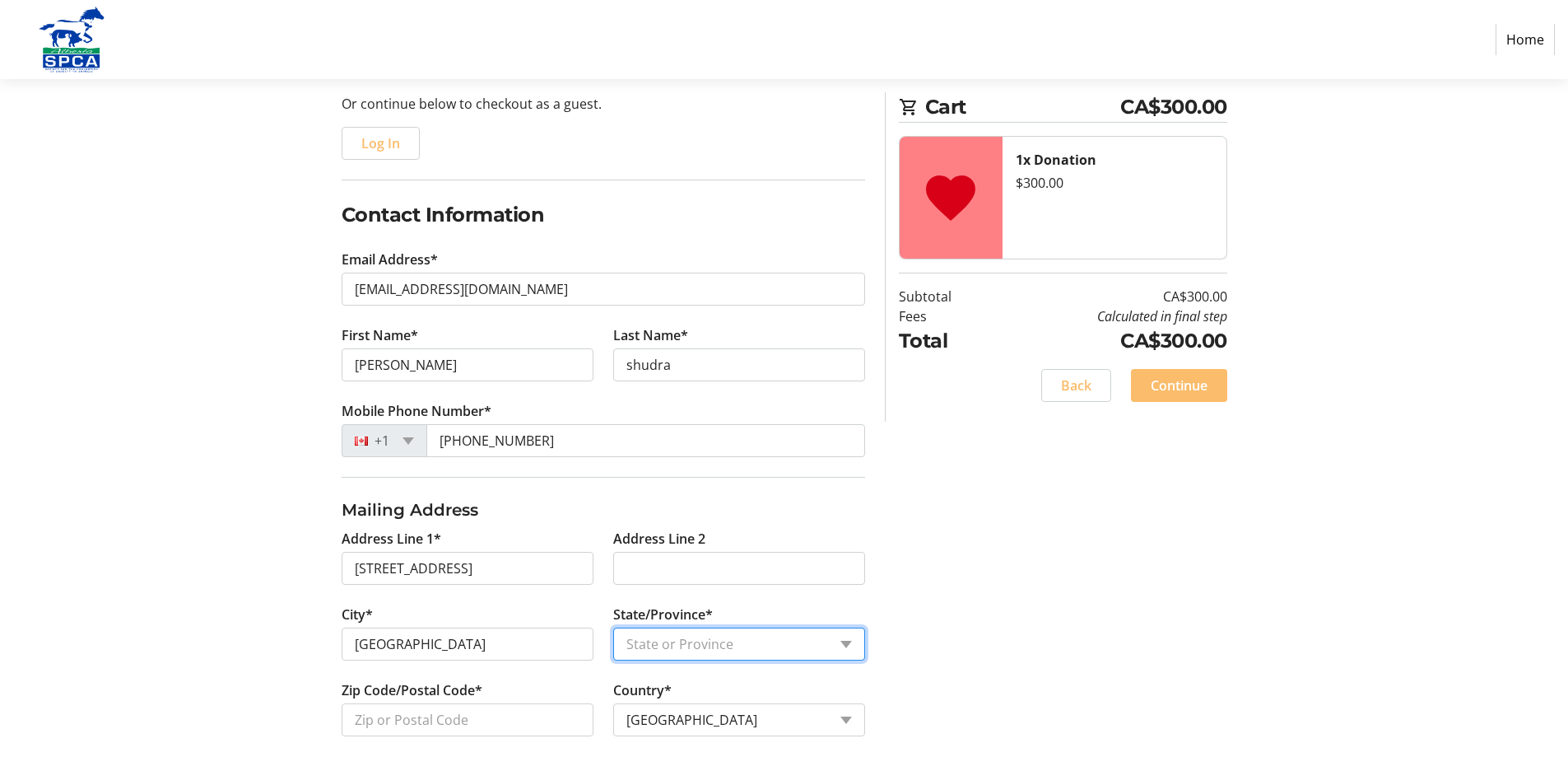
select select "AB"
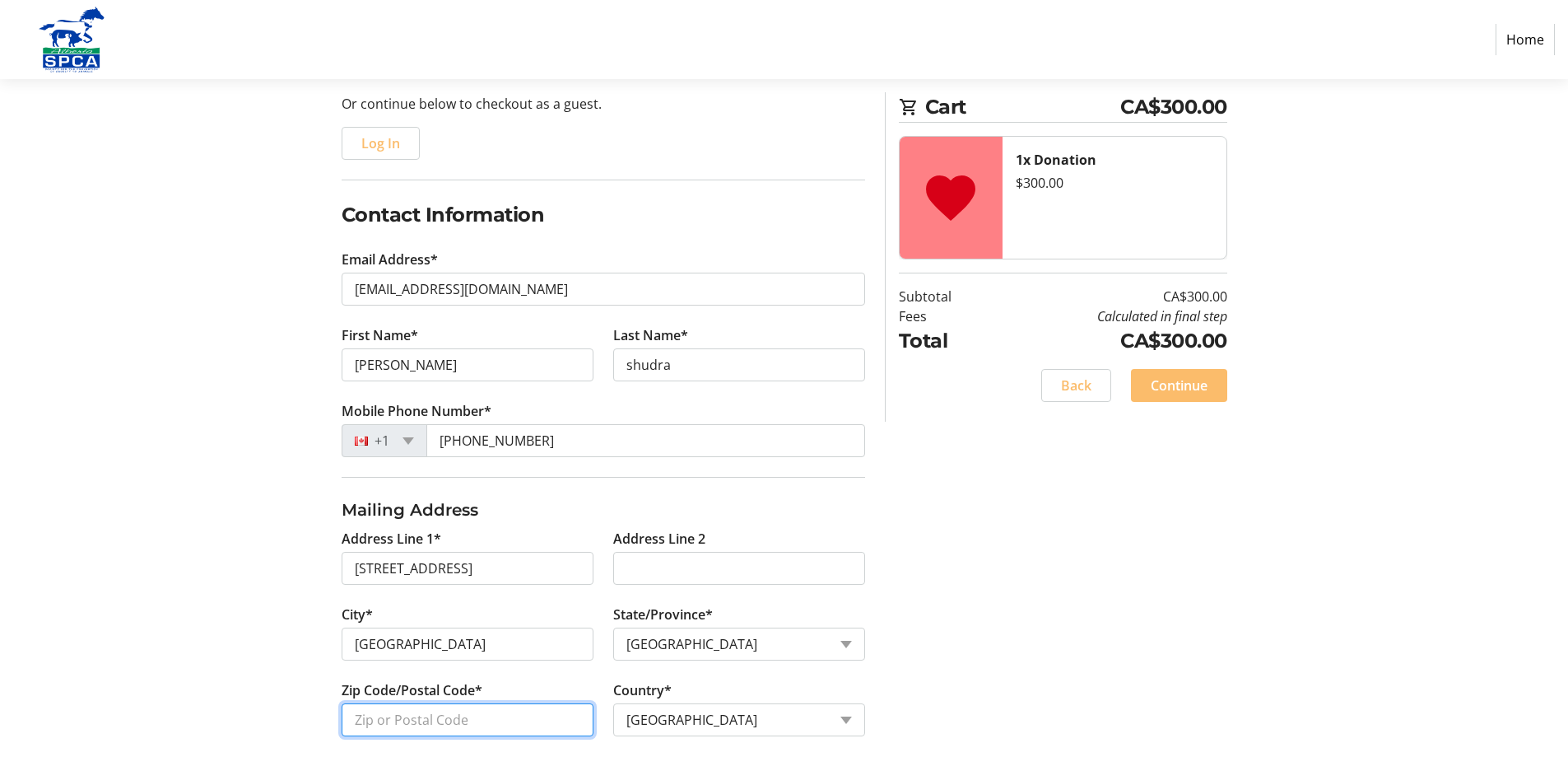
type input "T6B 1T8"
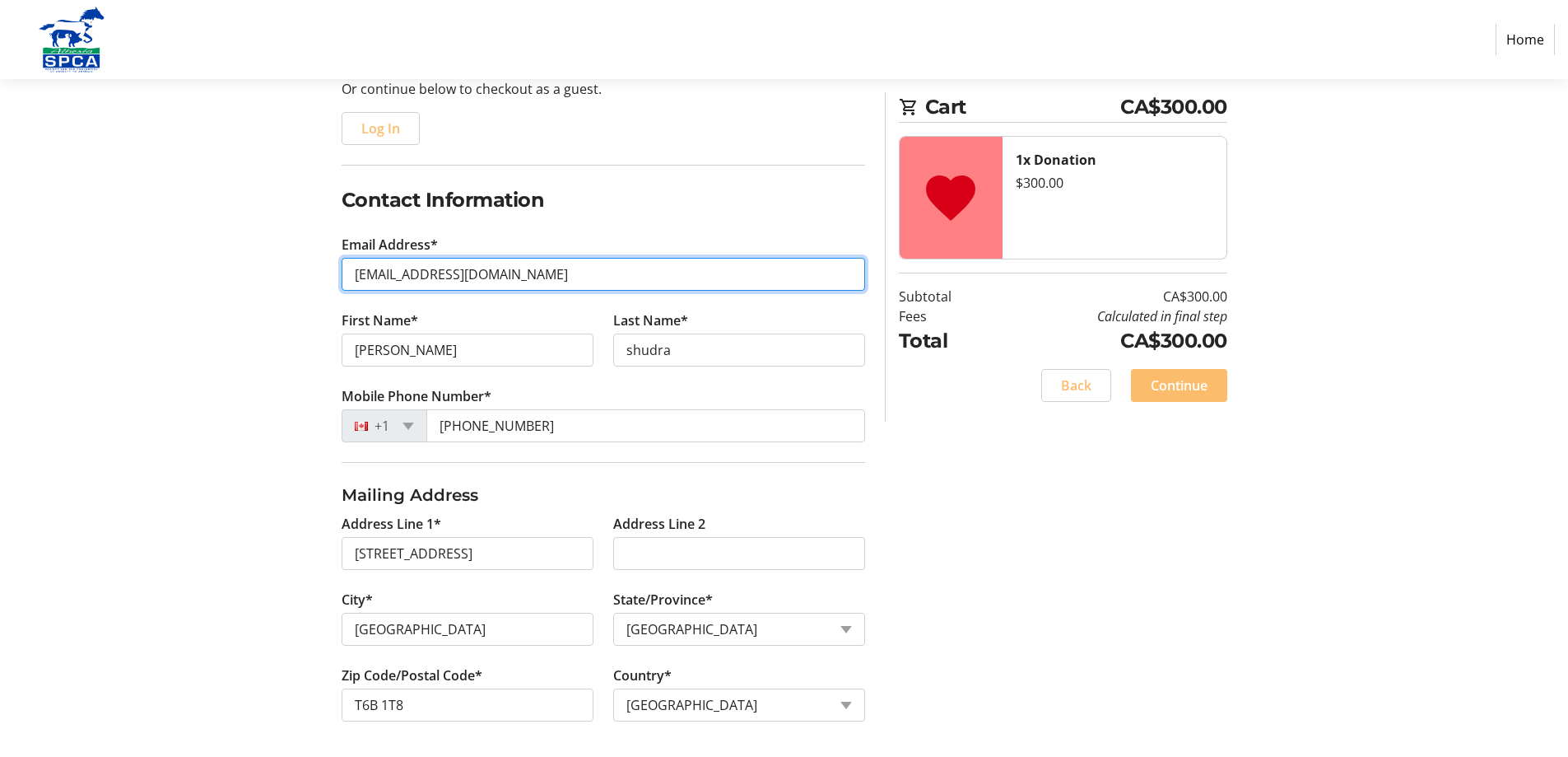
scroll to position [184, 0]
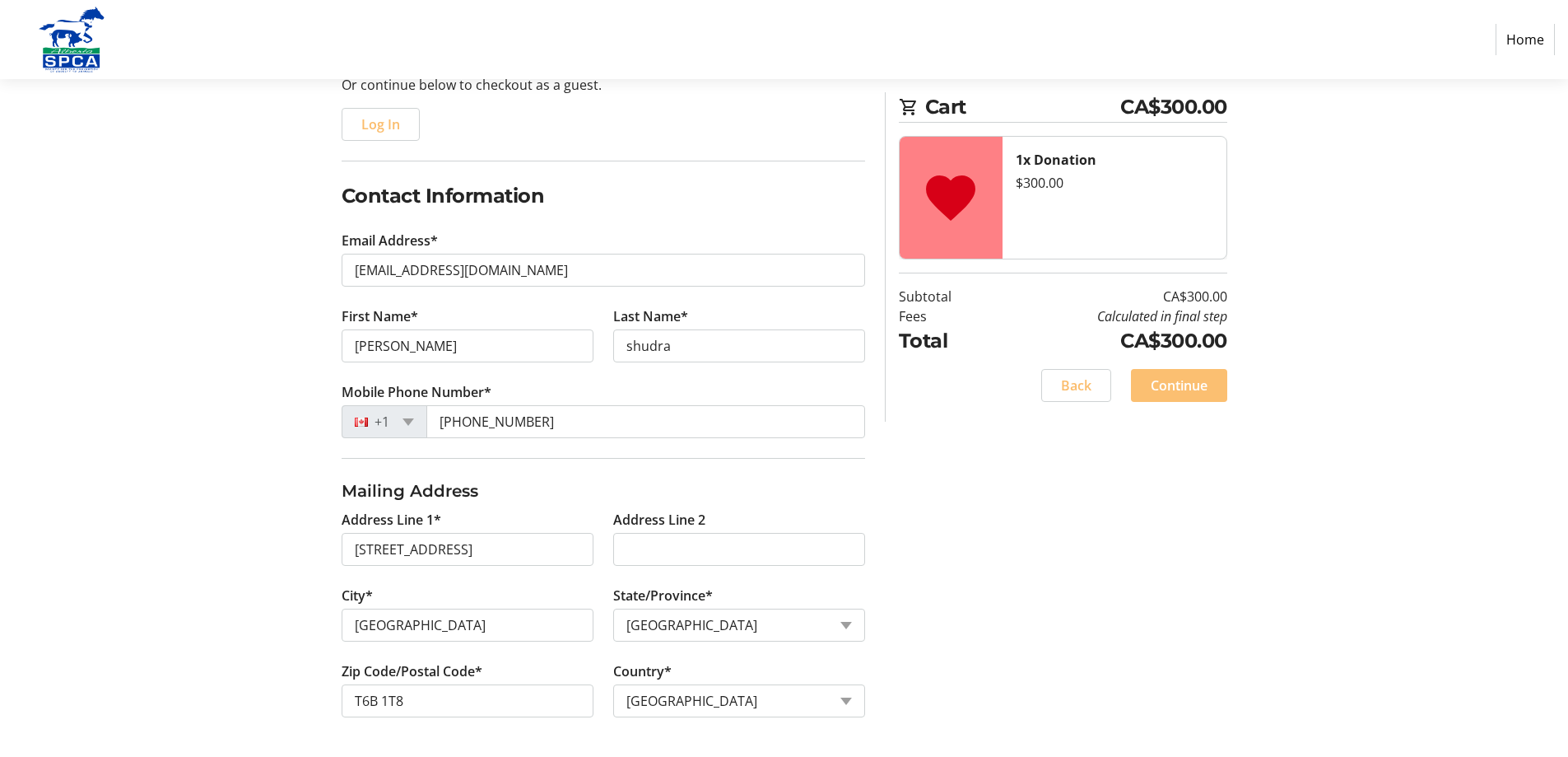
click at [1194, 382] on span "Continue" at bounding box center [1179, 385] width 57 height 20
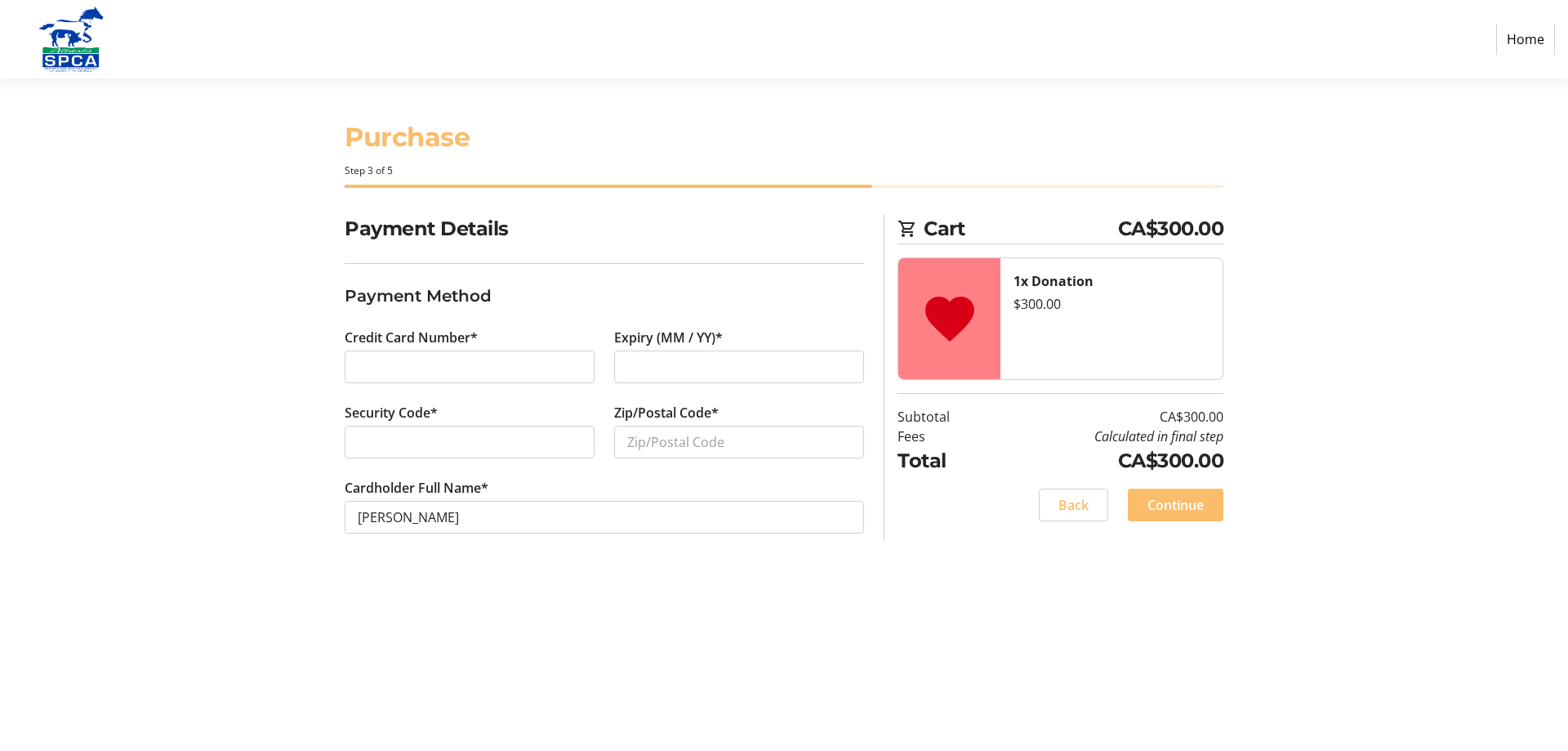
click at [440, 352] on div "Credit Card Number*" at bounding box center [470, 366] width 269 height 75
click at [672, 429] on input "Zip/Postal Code*" at bounding box center [739, 442] width 250 height 33
type input "t6b1t8"
click at [1199, 505] on span "Continue" at bounding box center [1175, 505] width 56 height 20
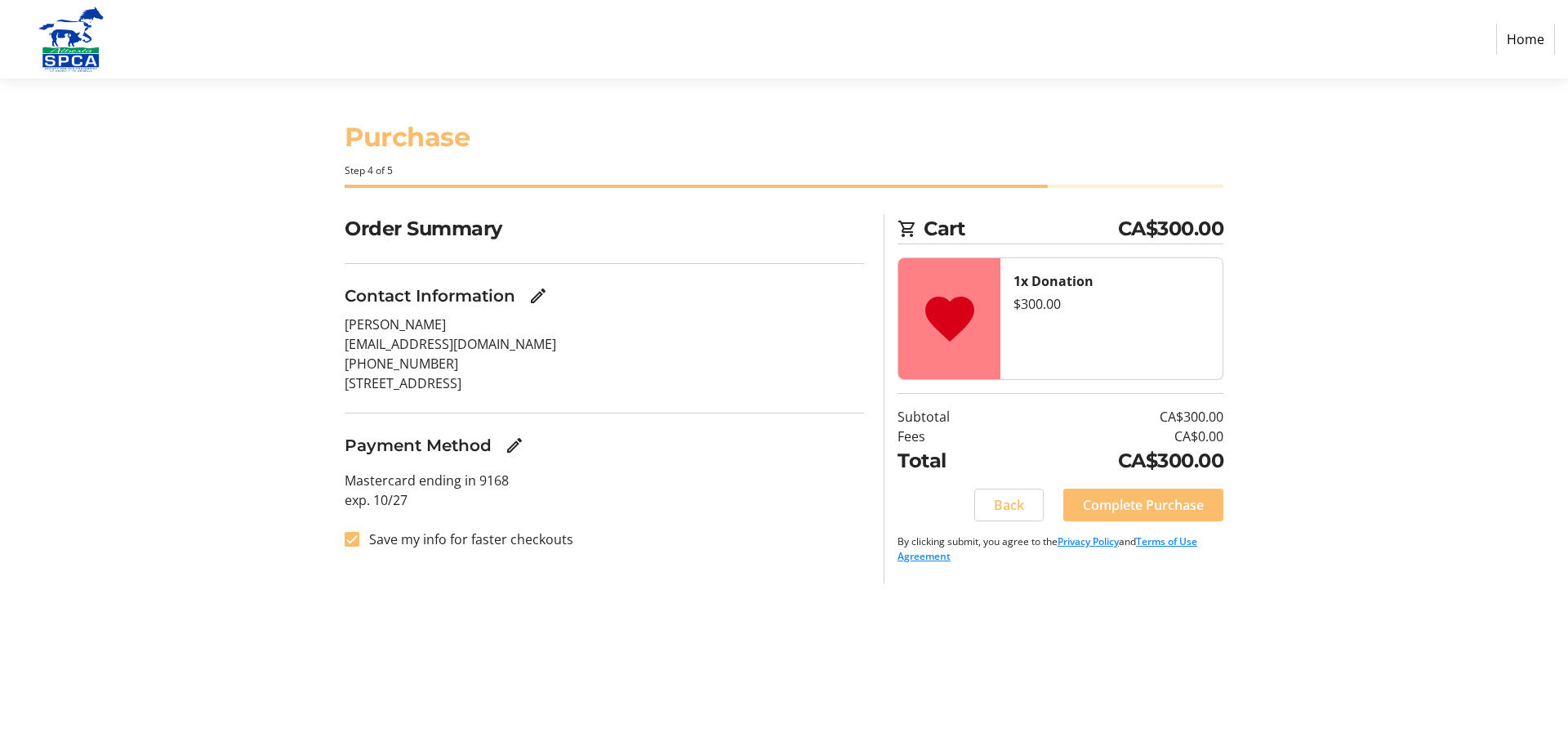
click at [343, 538] on div at bounding box center [353, 539] width 40 height 40
checkbox input "false"
click at [1299, 468] on div "Order Summary Contact Information [PERSON_NAME] [EMAIL_ADDRESS][DOMAIN_NAME] [P…" at bounding box center [784, 398] width 1078 height 370
click at [1181, 502] on span "Complete Purchase" at bounding box center [1143, 505] width 121 height 20
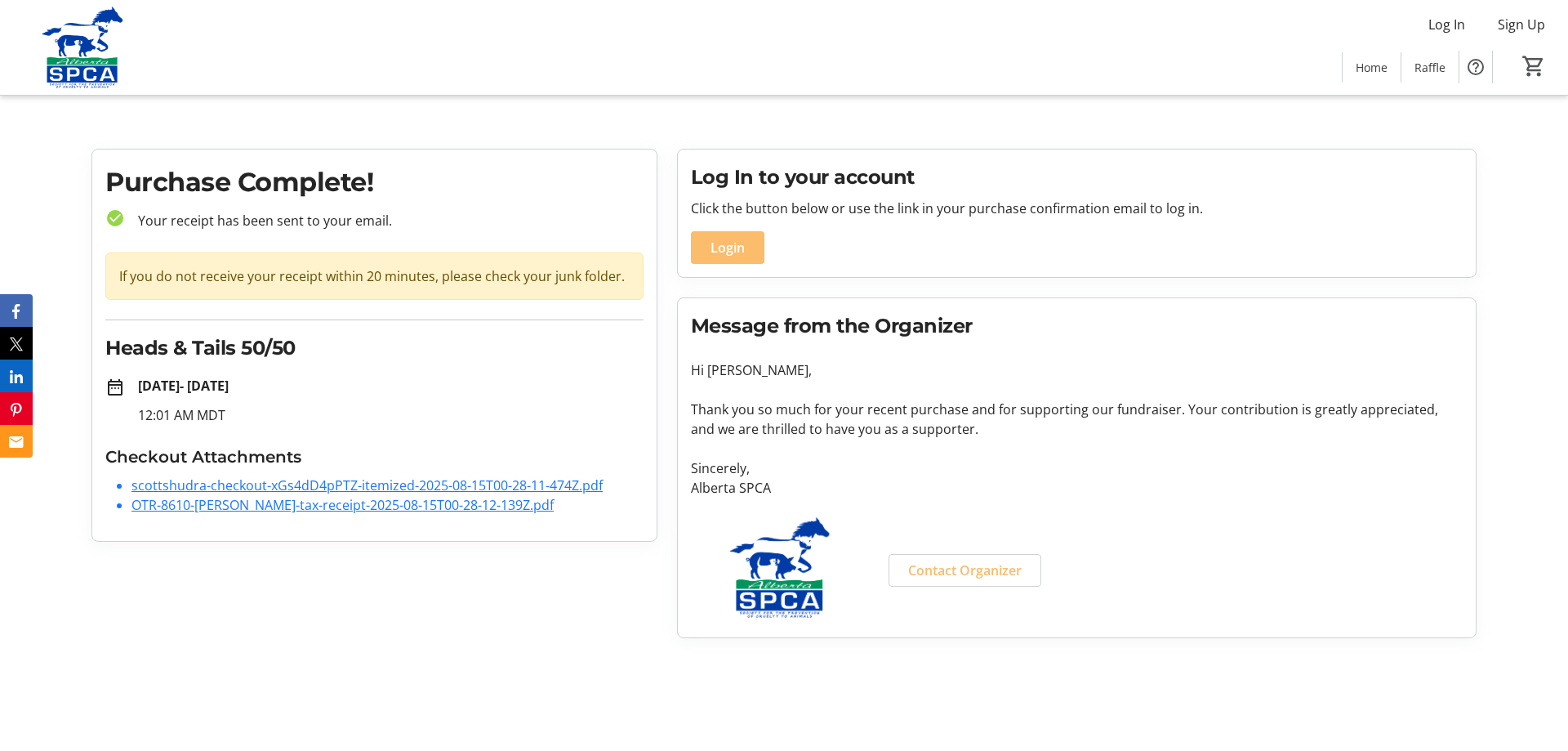
click at [402, 508] on link "OTR-8610-[PERSON_NAME]-tax-receipt-2025-08-15T00-28-12-139Z.pdf" at bounding box center [343, 504] width 422 height 18
click at [306, 482] on link "scottshudra-checkout-xGs4dD4pPTZ-itemized-2025-08-15T00-28-11-474Z.pdf" at bounding box center [367, 485] width 471 height 18
